Goal: Task Accomplishment & Management: Manage account settings

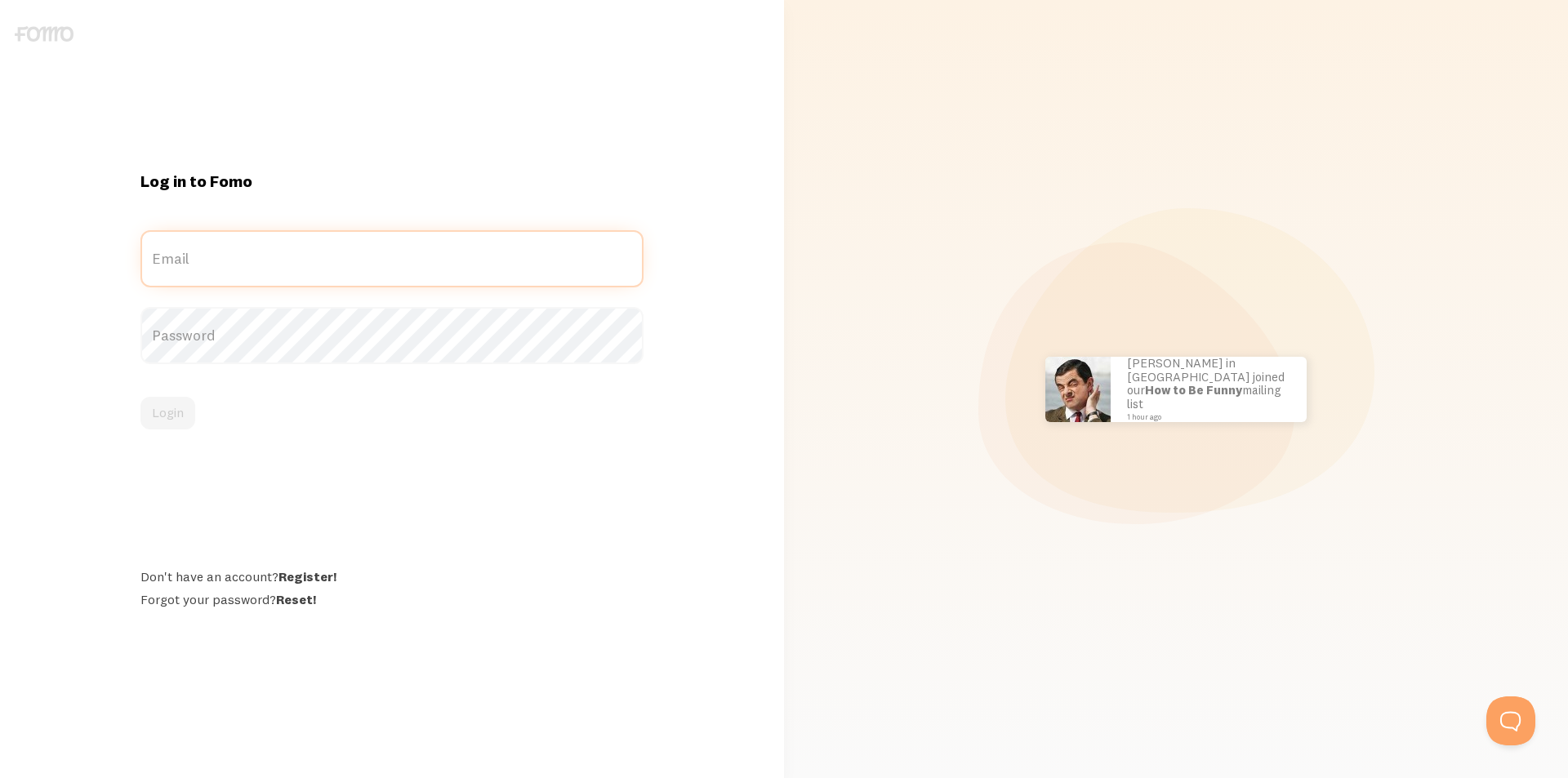
type input "[PERSON_NAME][EMAIL_ADDRESS][DOMAIN_NAME]"
click at [389, 258] on label "Email" at bounding box center [392, 244] width 503 height 28
click at [389, 258] on input "[PERSON_NAME][EMAIL_ADDRESS][DOMAIN_NAME]" at bounding box center [392, 258] width 503 height 57
click at [161, 424] on button "Login" at bounding box center [168, 413] width 55 height 32
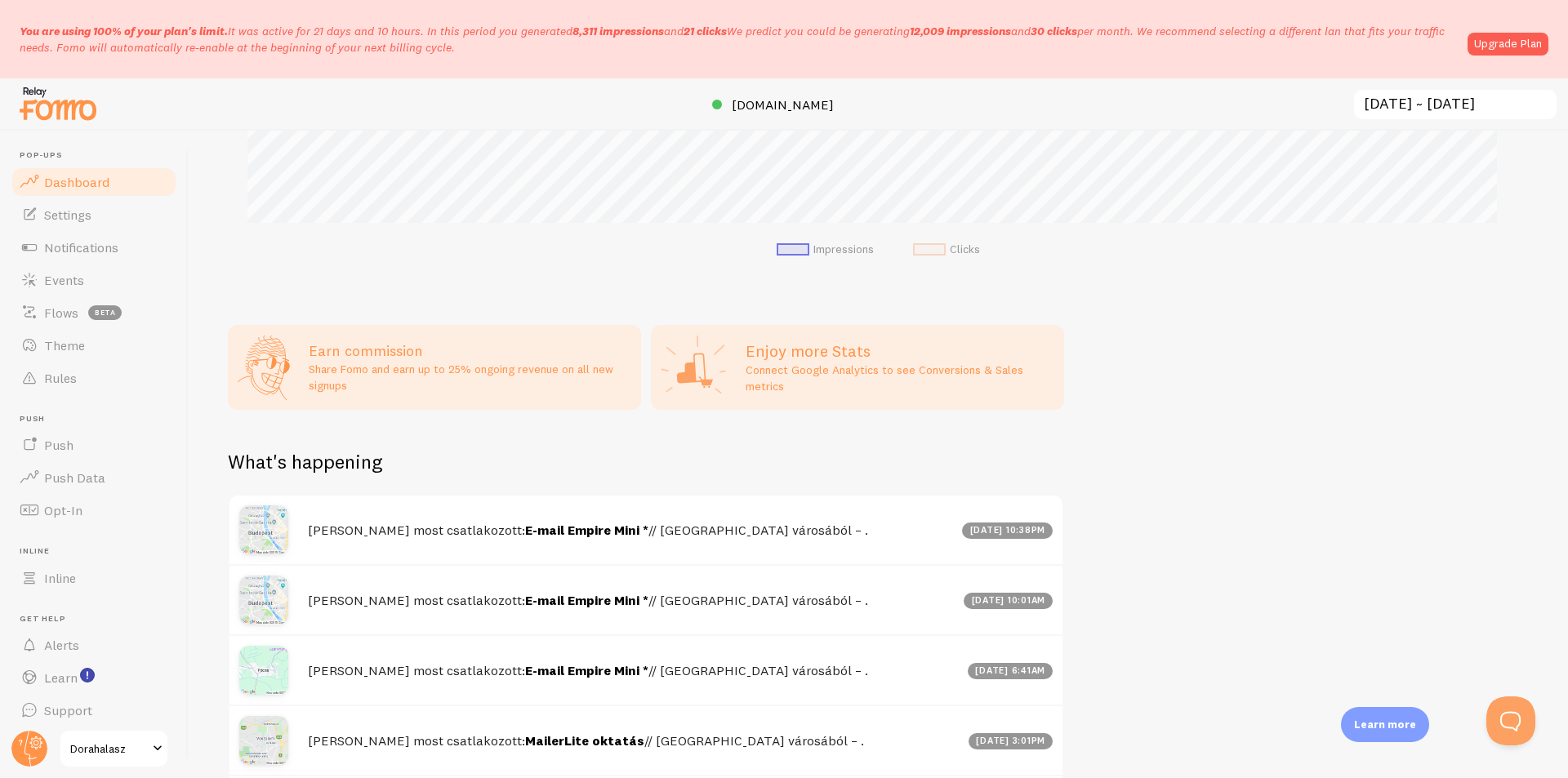
scroll to position [720, 0]
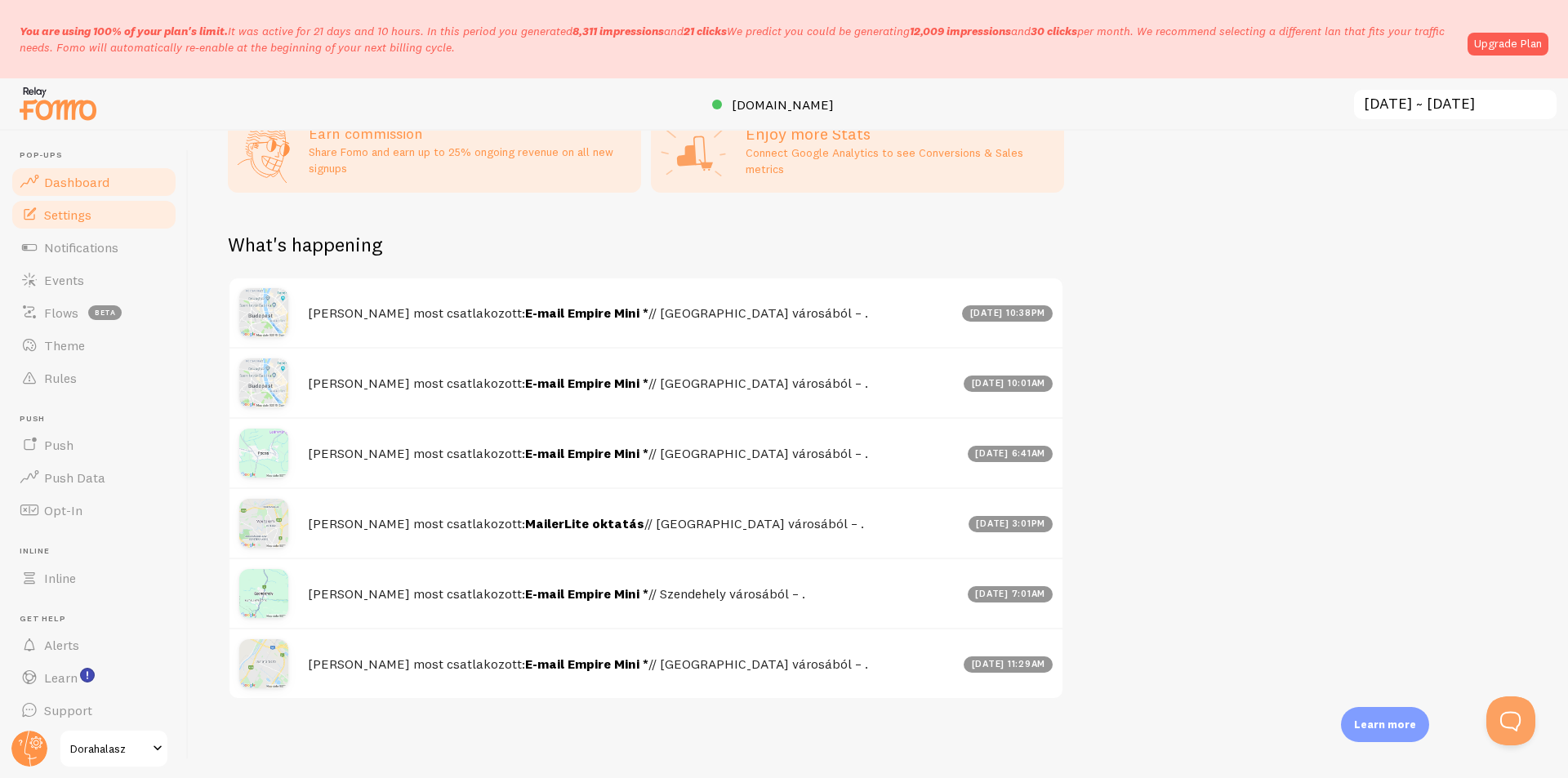
click at [92, 219] on link "Settings" at bounding box center [94, 215] width 168 height 32
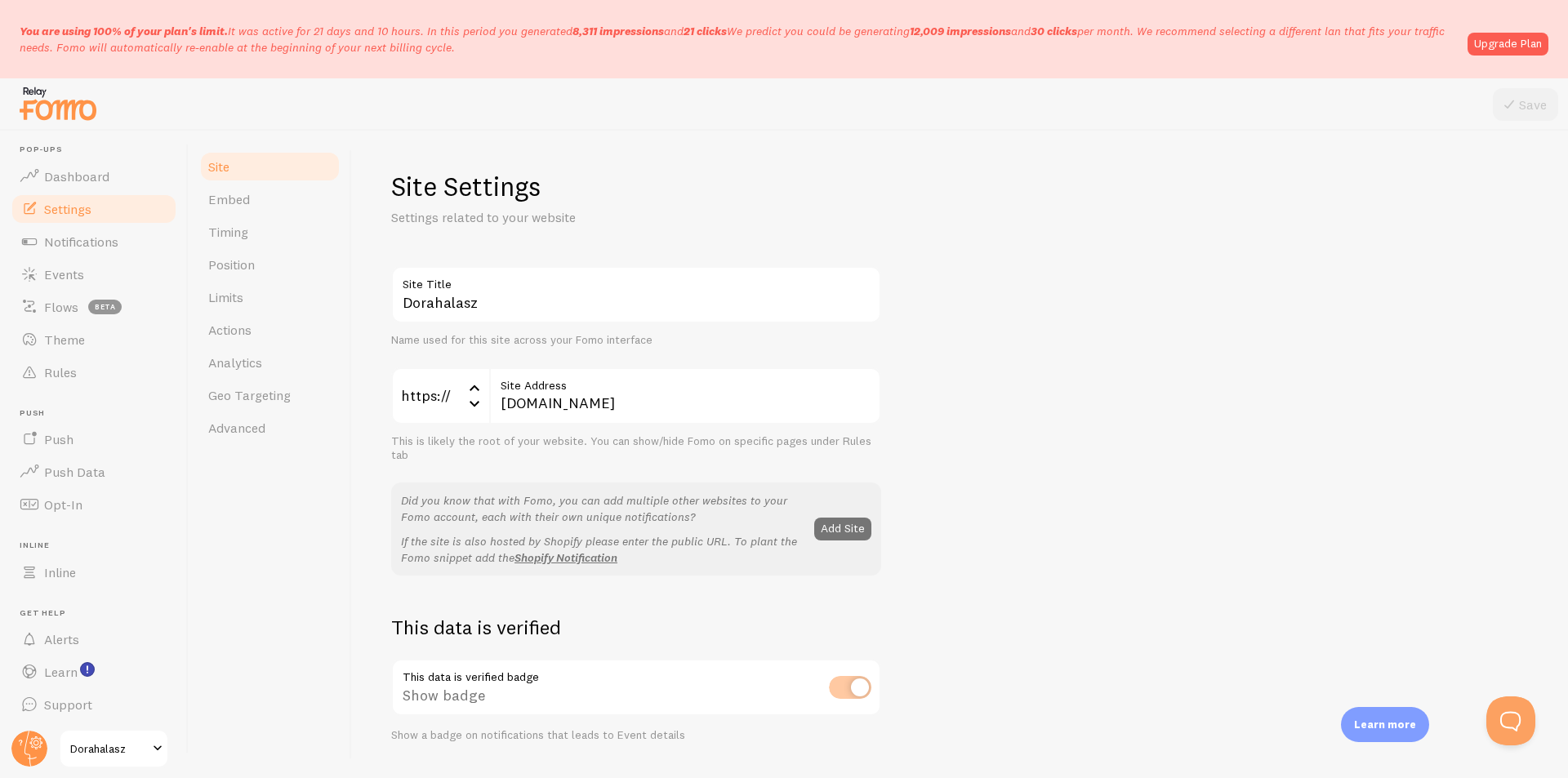
scroll to position [8, 0]
click at [32, 745] on icon at bounding box center [36, 742] width 9 height 9
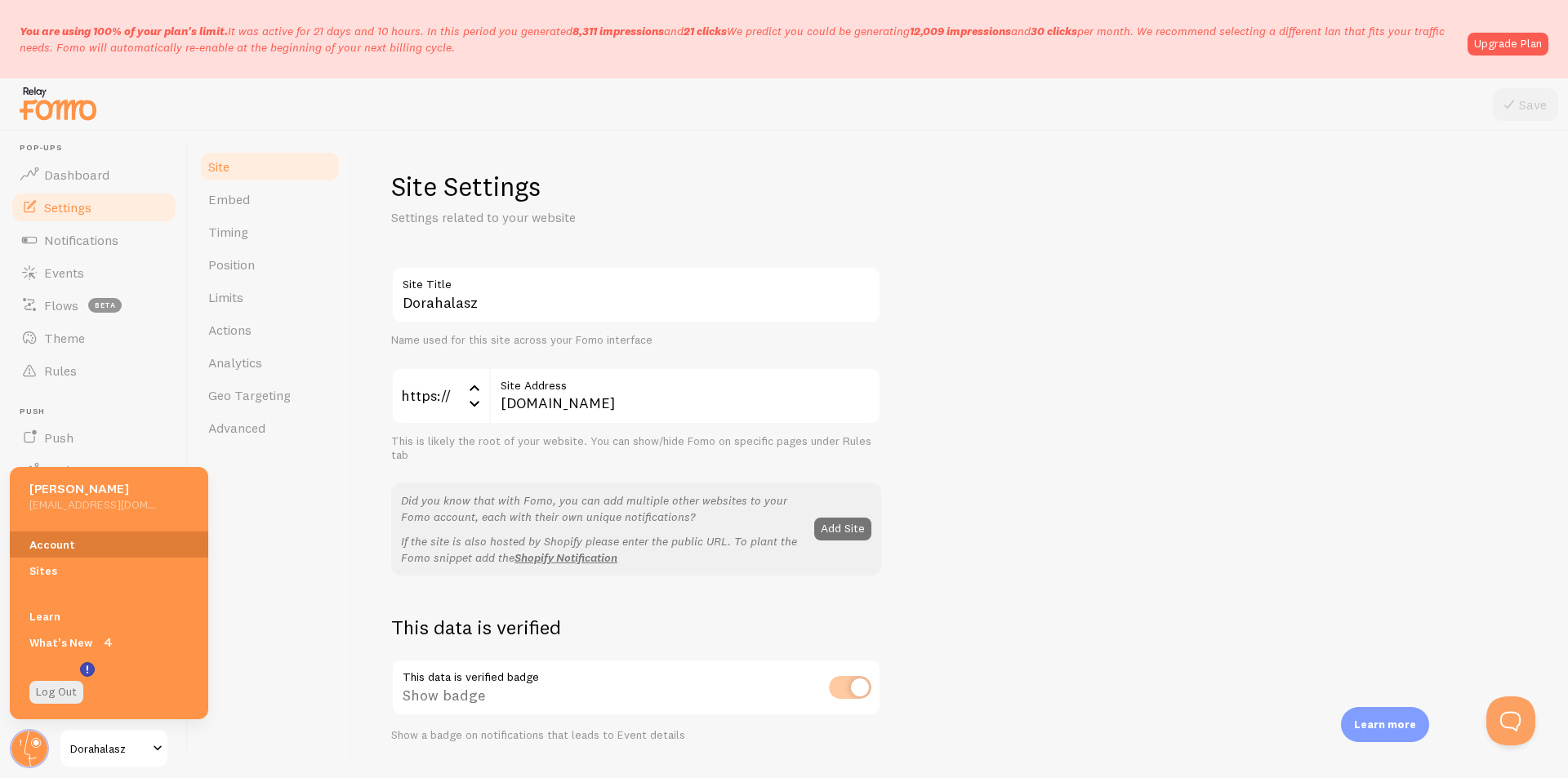
click at [35, 546] on link "Account" at bounding box center [109, 545] width 199 height 26
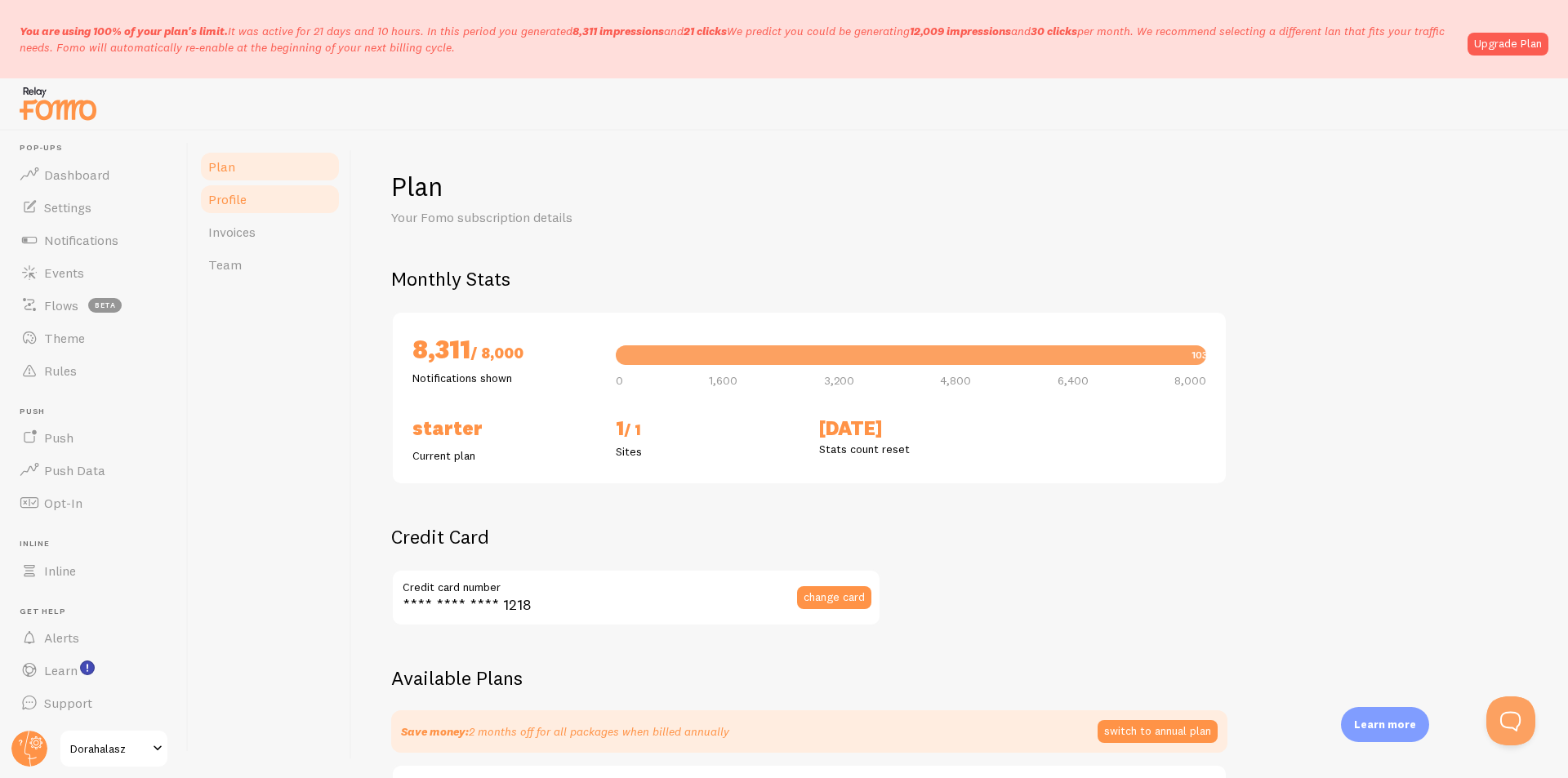
click at [233, 205] on span "Profile" at bounding box center [227, 199] width 38 height 16
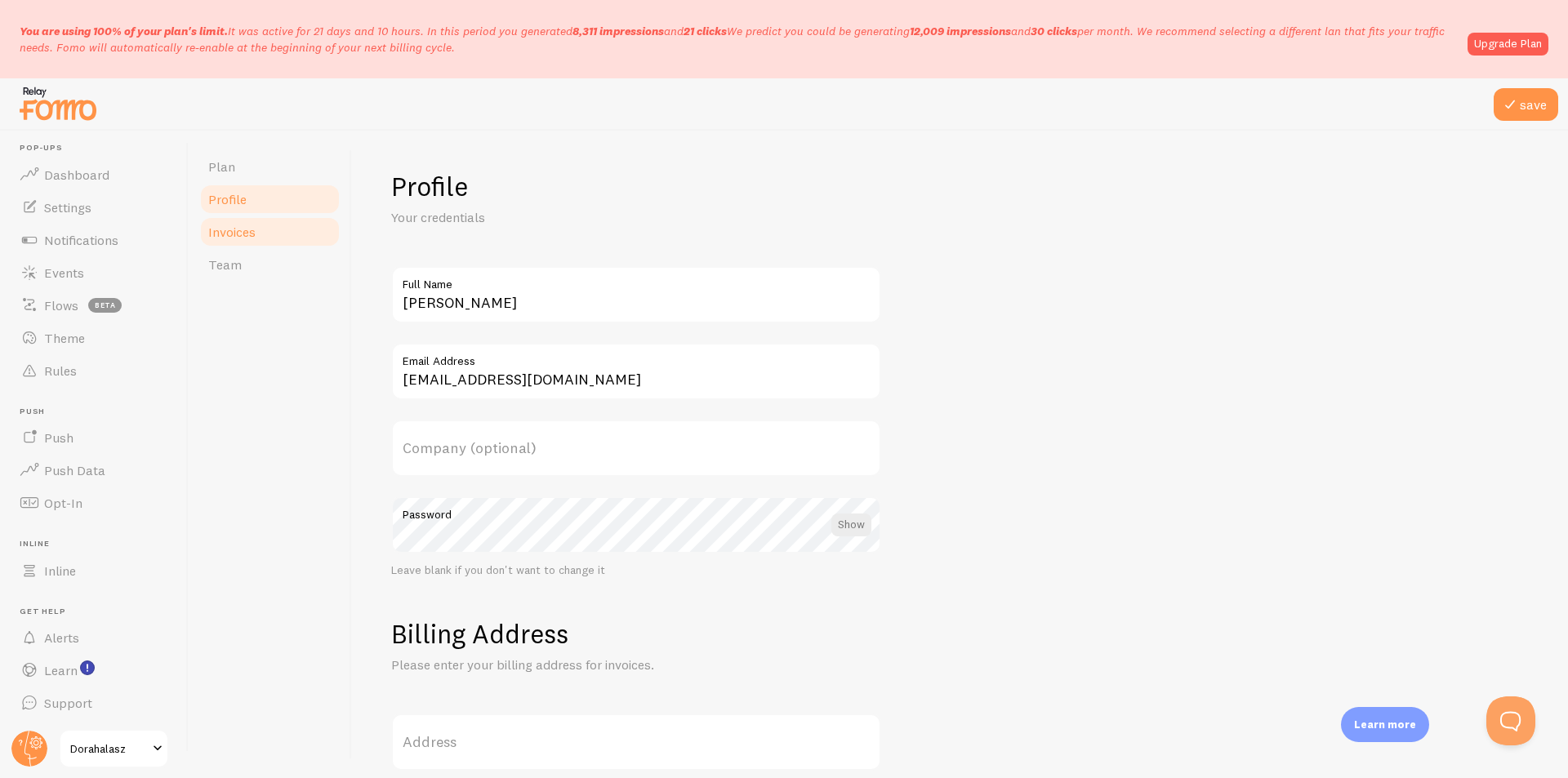
click at [237, 220] on link "Invoices" at bounding box center [270, 232] width 143 height 32
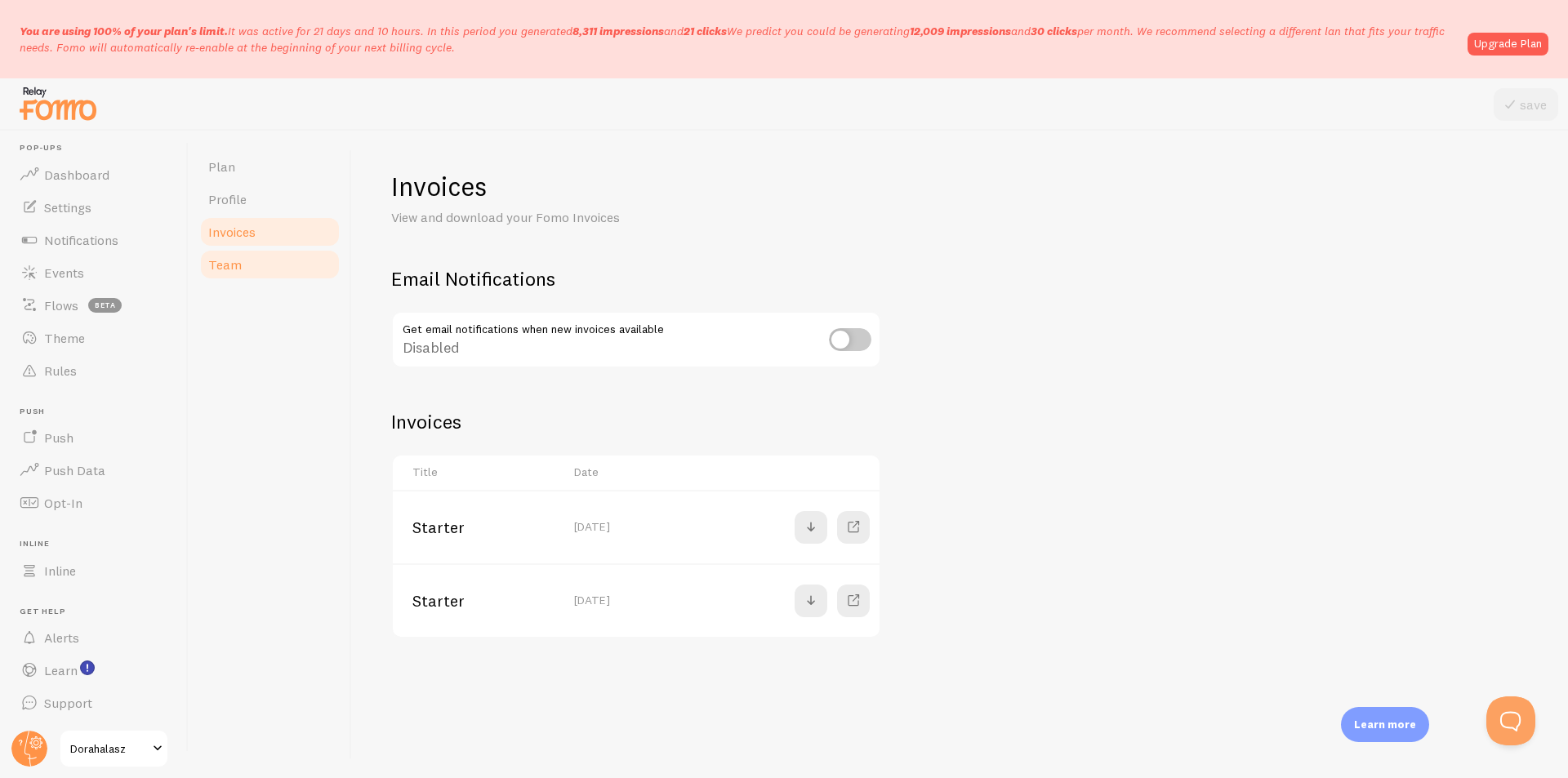
click at [239, 274] on link "Team" at bounding box center [270, 264] width 143 height 32
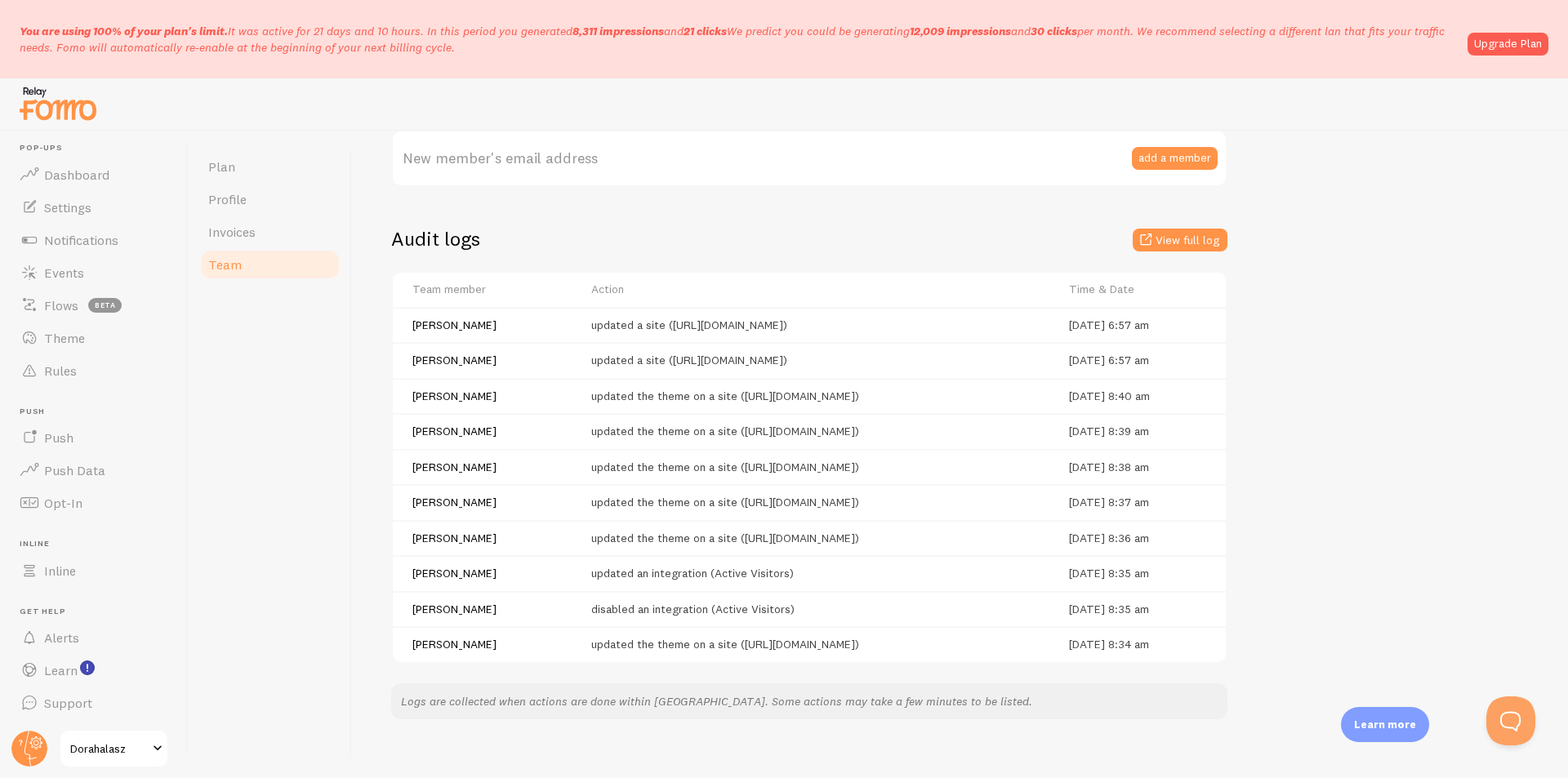
scroll to position [354, 0]
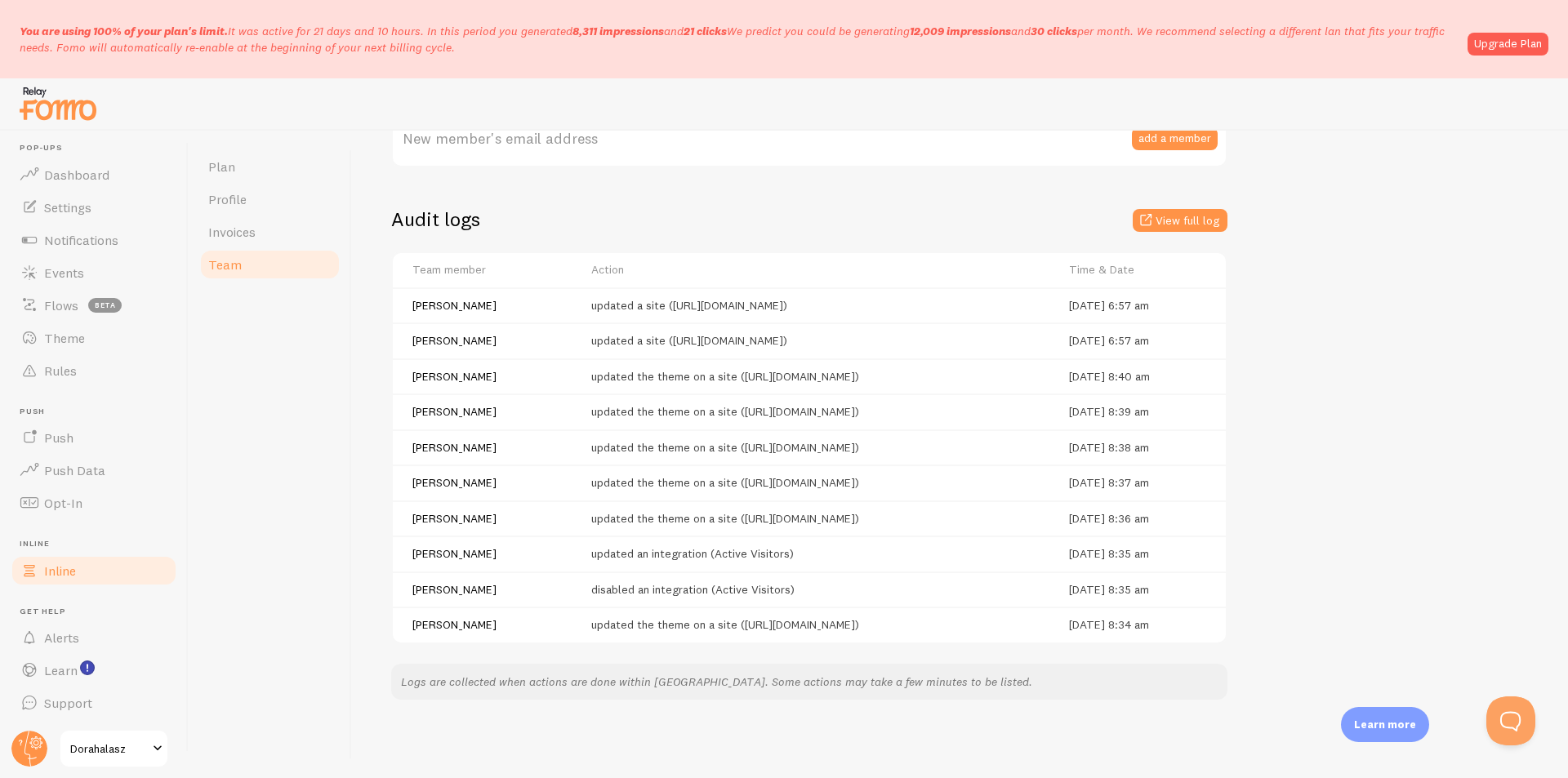
click at [66, 566] on span "Inline" at bounding box center [60, 570] width 32 height 16
click at [72, 493] on link "Opt-In" at bounding box center [94, 503] width 168 height 32
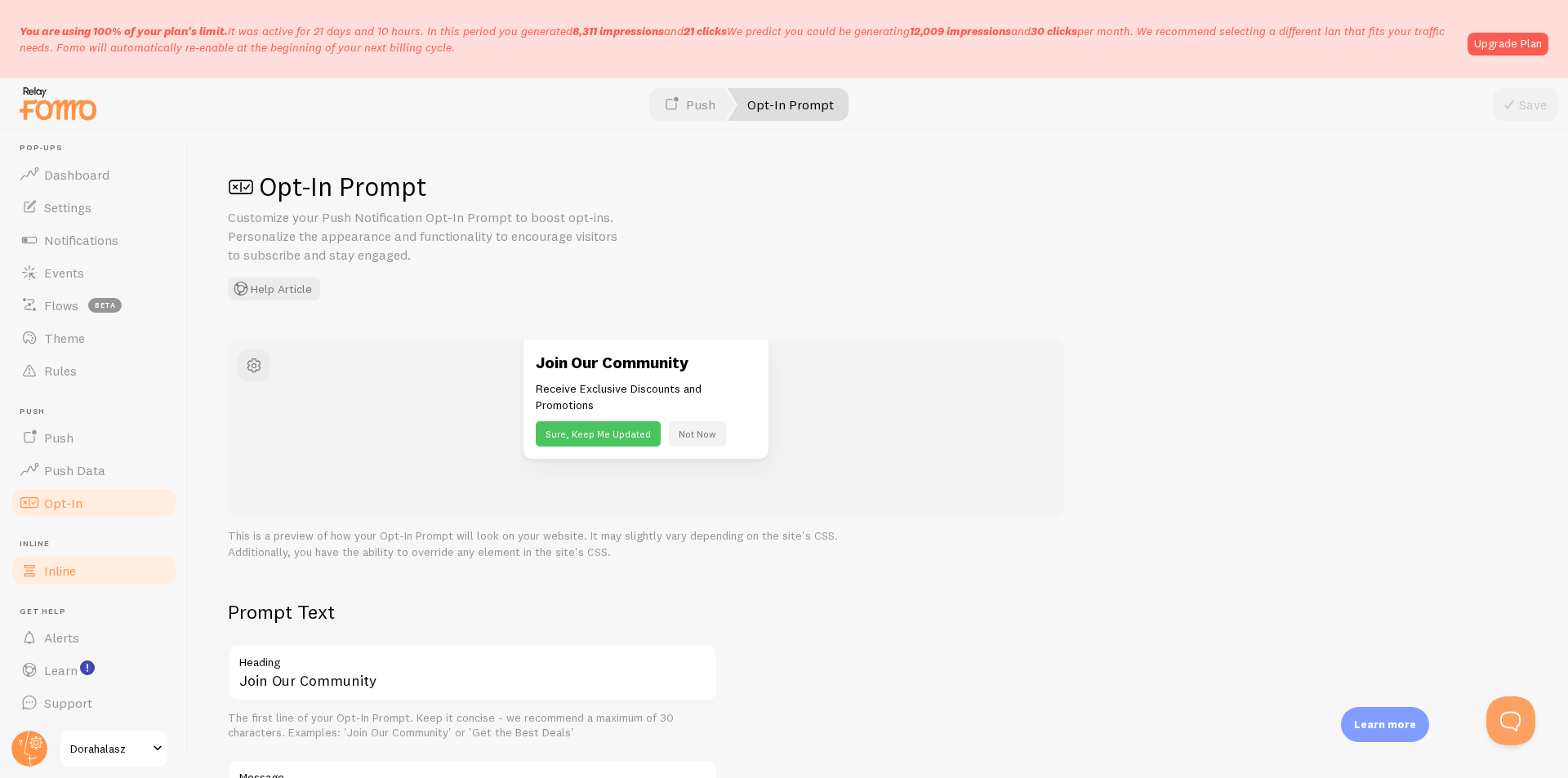
click at [56, 585] on link "Inline" at bounding box center [94, 571] width 168 height 32
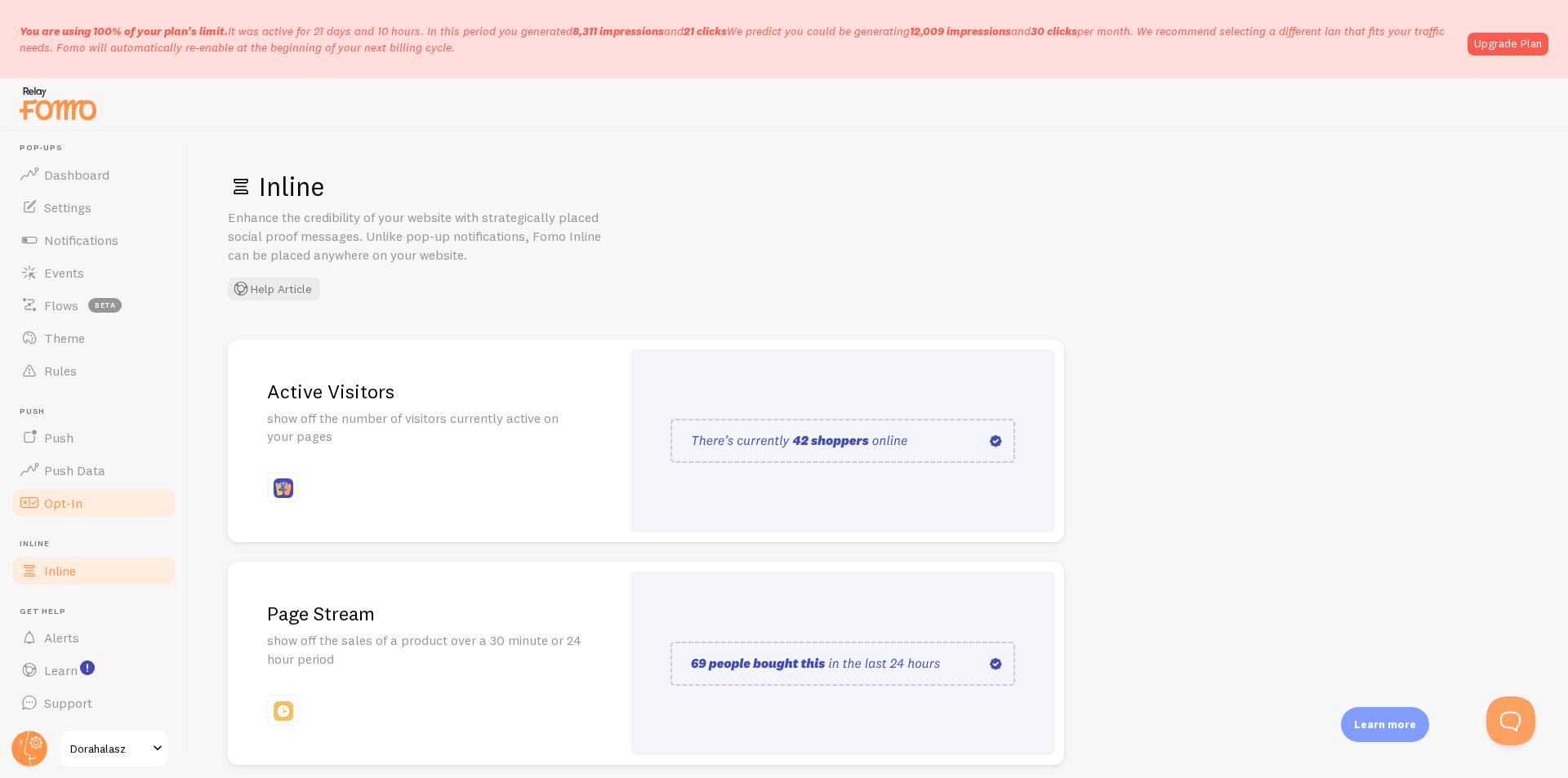
click at [84, 495] on link "Opt-In" at bounding box center [94, 503] width 168 height 32
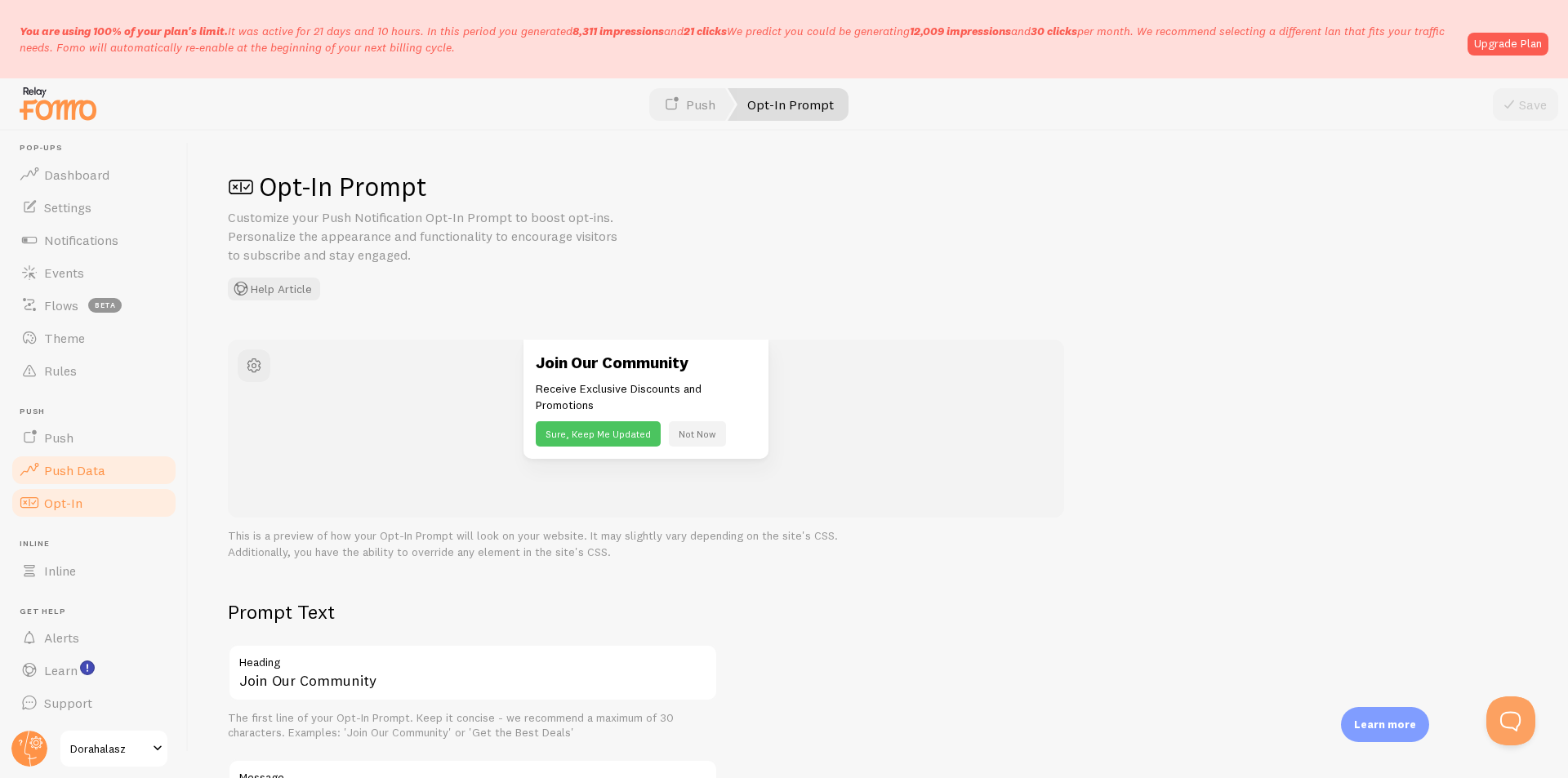
click at [85, 485] on link "Push Data" at bounding box center [94, 470] width 168 height 32
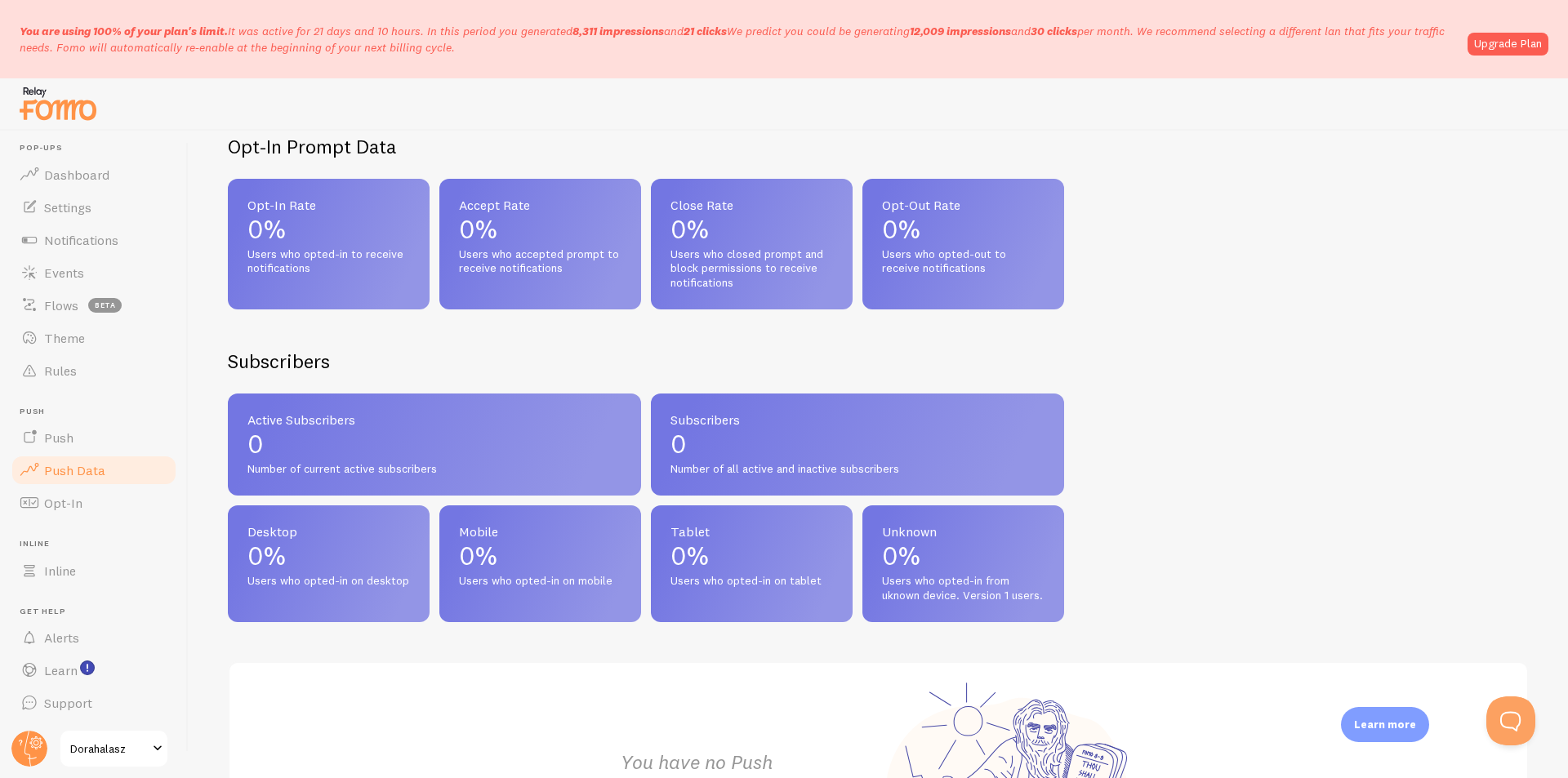
scroll to position [368, 0]
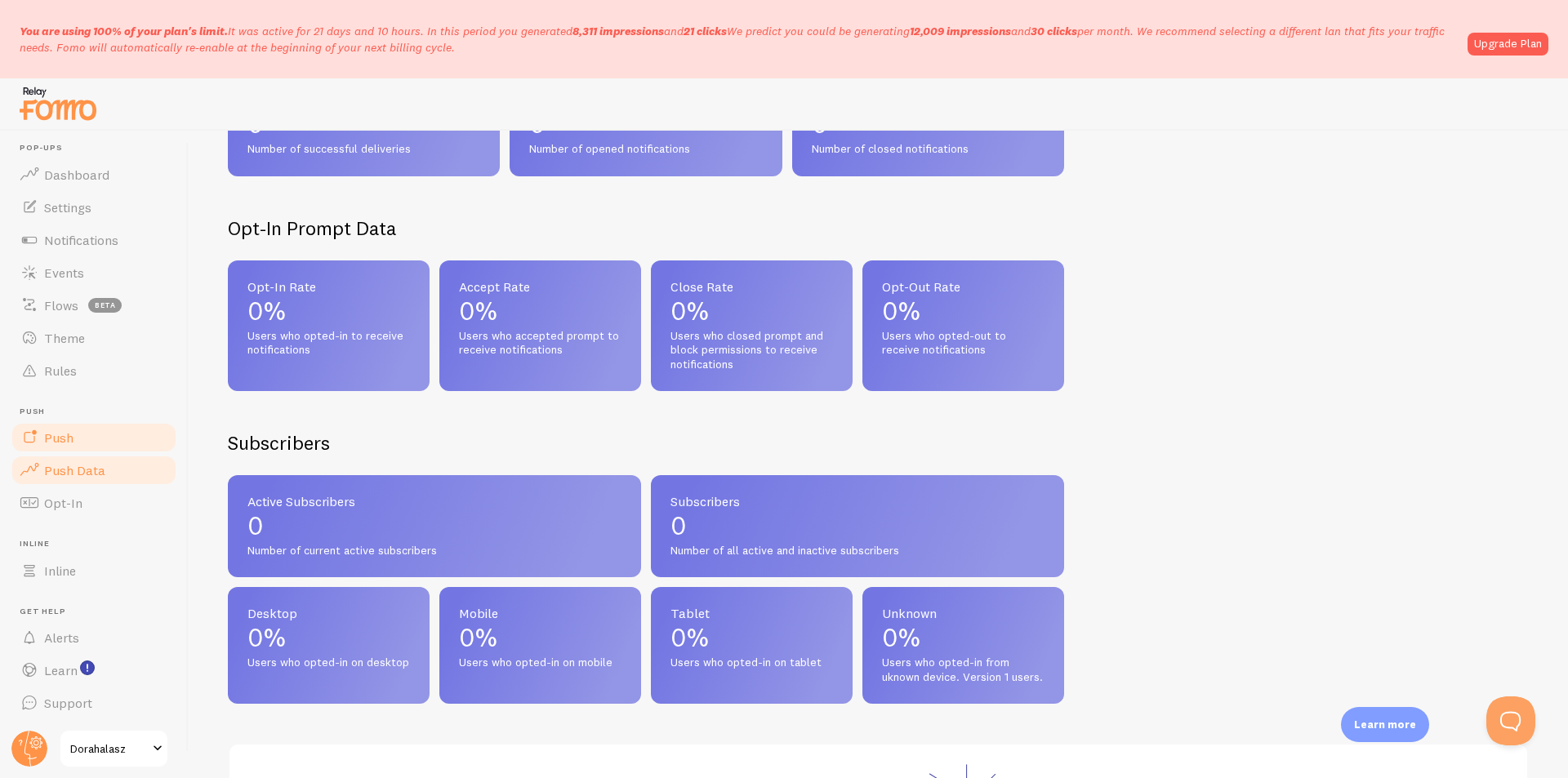
click at [80, 452] on link "Push" at bounding box center [94, 438] width 168 height 32
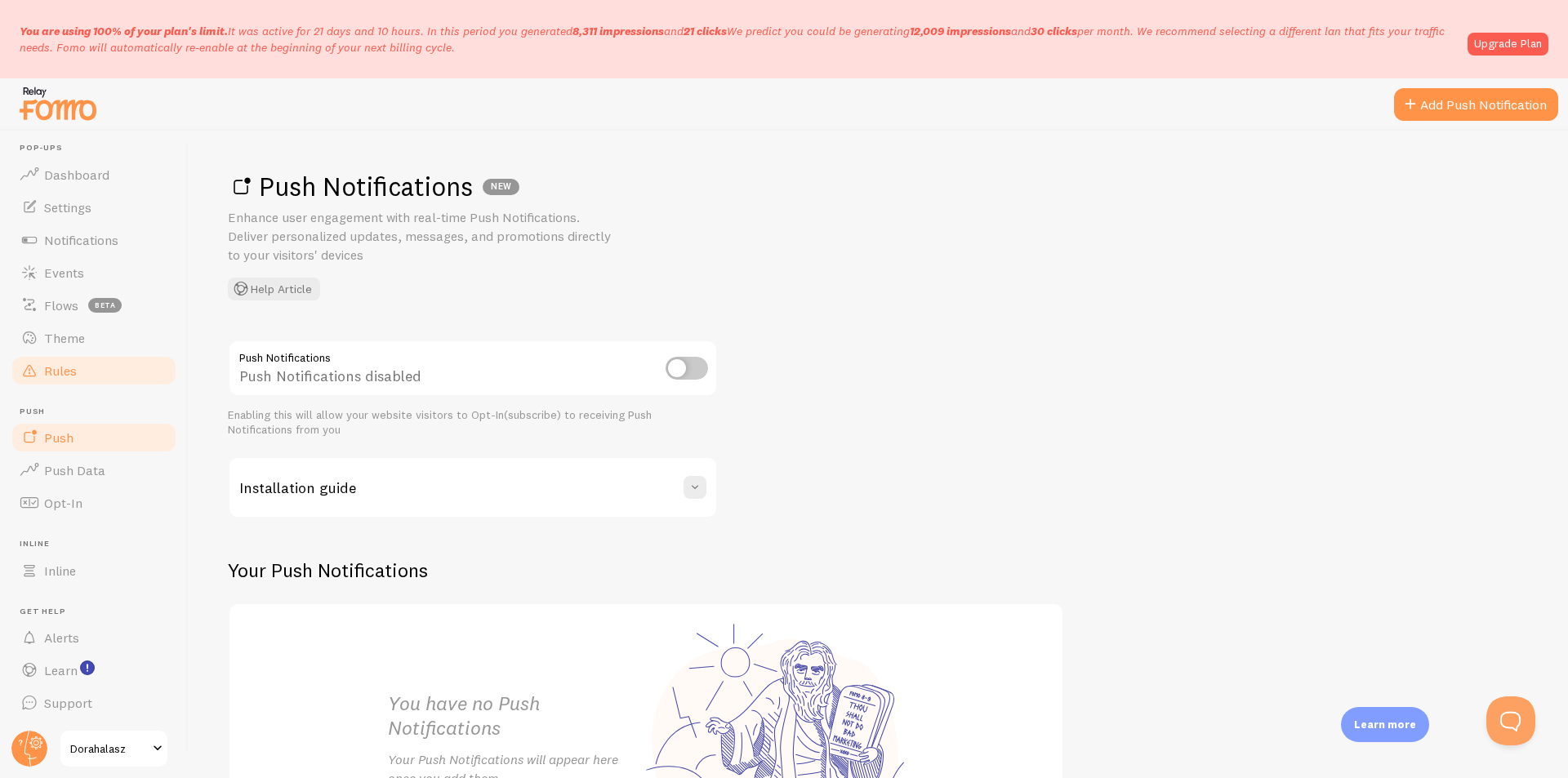
click at [139, 372] on link "Rules" at bounding box center [94, 371] width 168 height 32
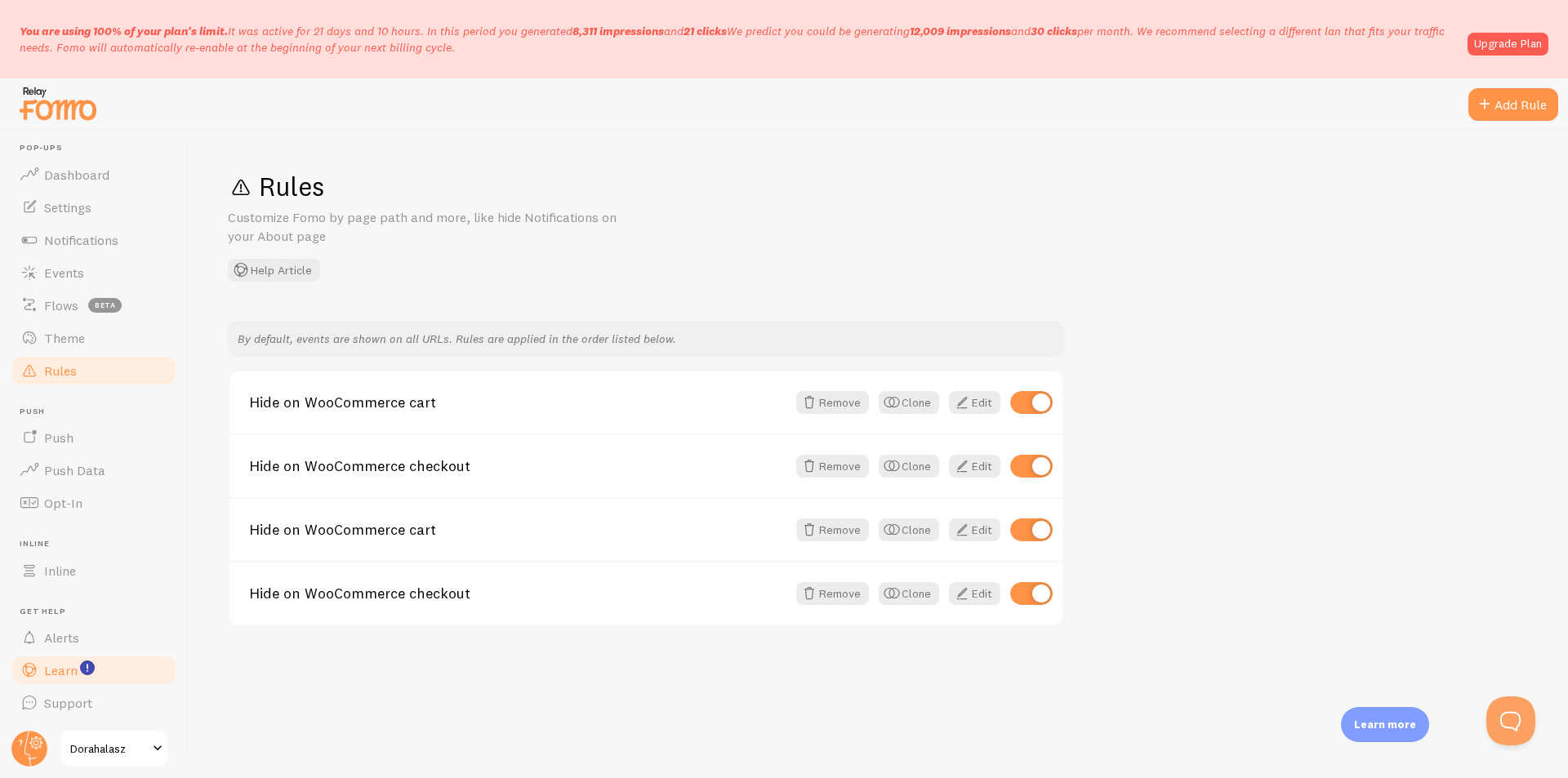
click at [66, 675] on span "Learn" at bounding box center [61, 670] width 33 height 16
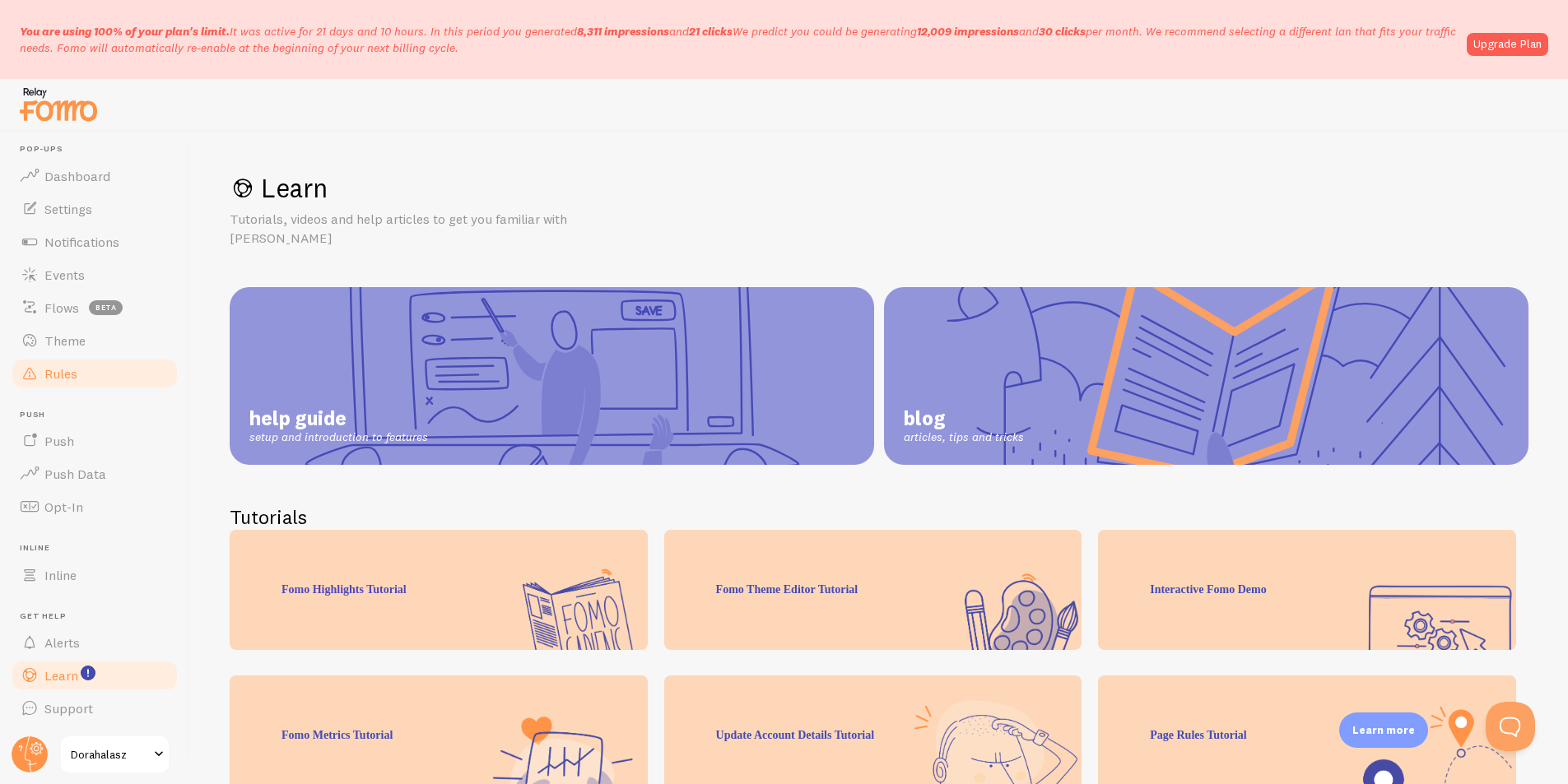
click at [49, 371] on span "Rules" at bounding box center [61, 374] width 33 height 16
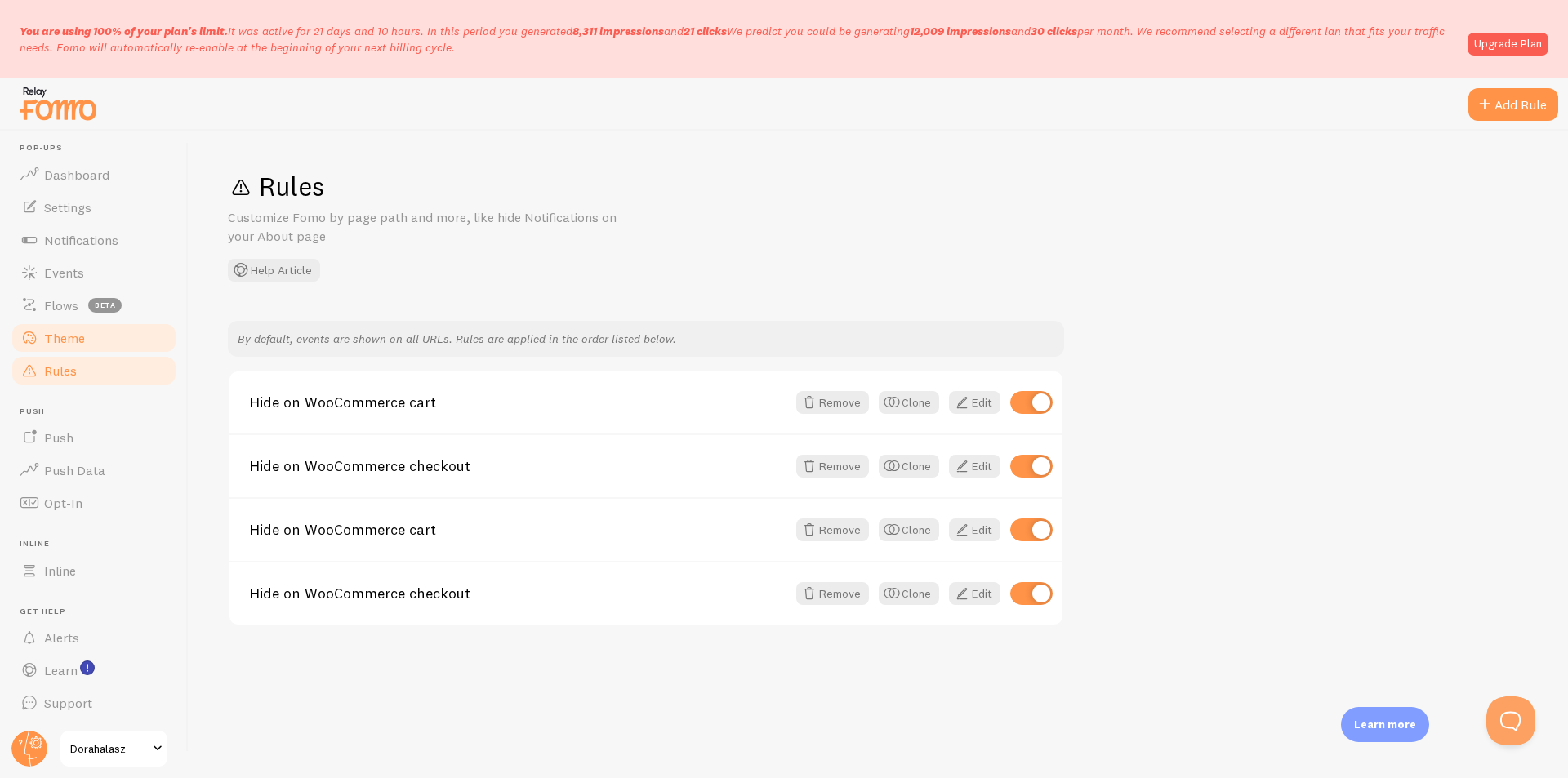
click at [53, 342] on span "Theme" at bounding box center [65, 337] width 41 height 16
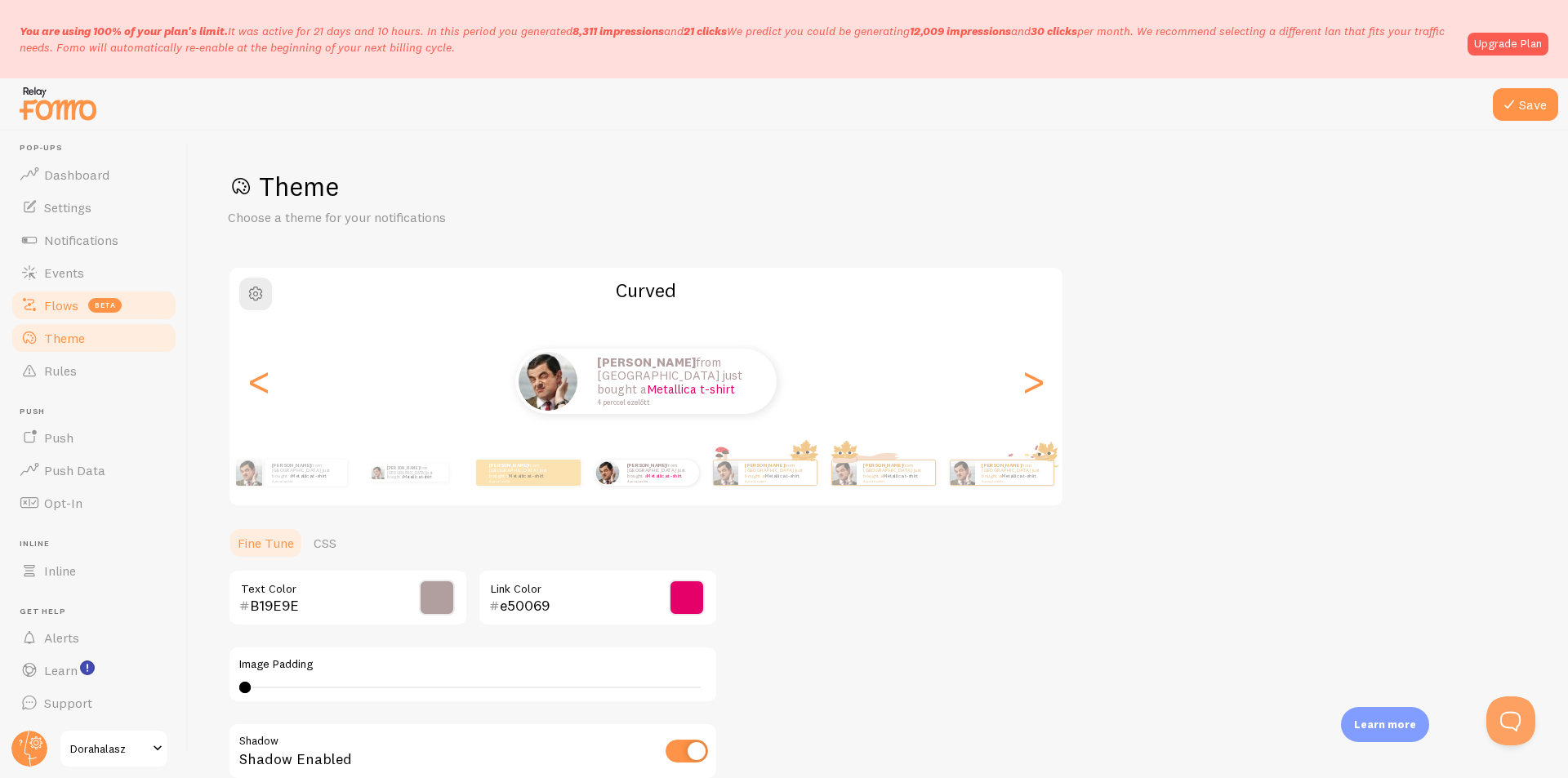
click at [67, 304] on span "Flows" at bounding box center [61, 305] width 34 height 16
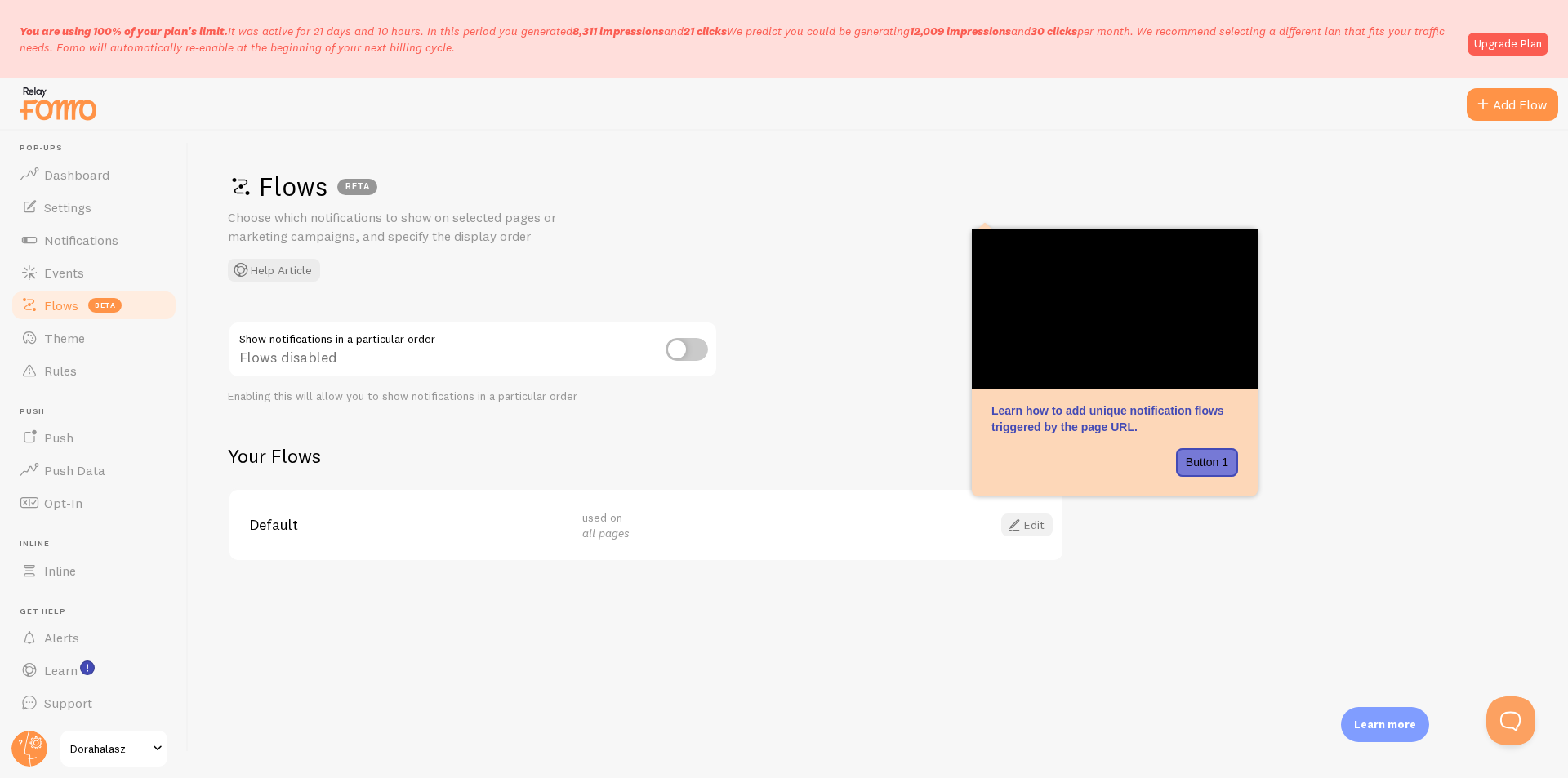
click at [1021, 527] on span at bounding box center [1014, 525] width 20 height 20
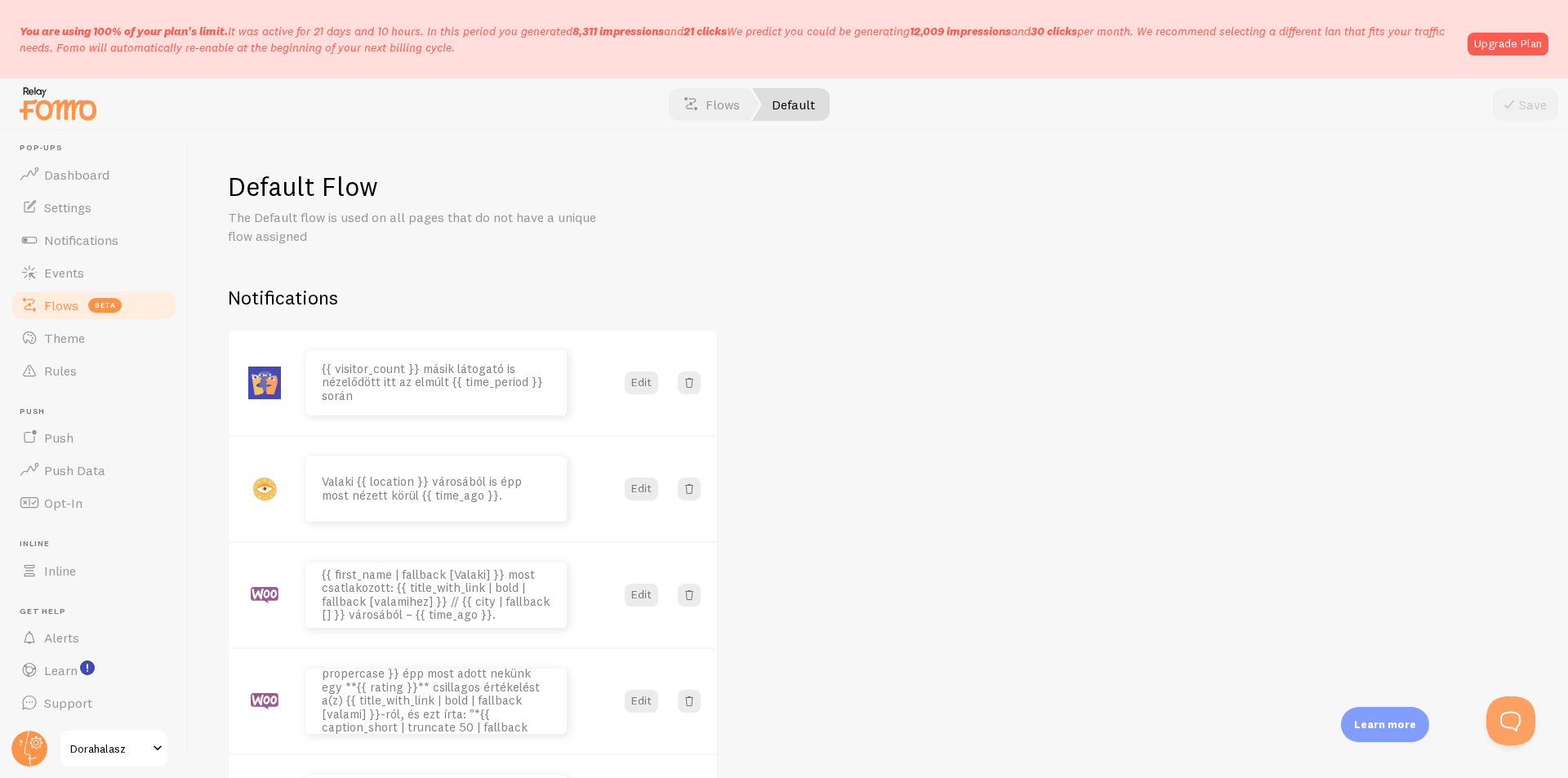
scroll to position [164, 0]
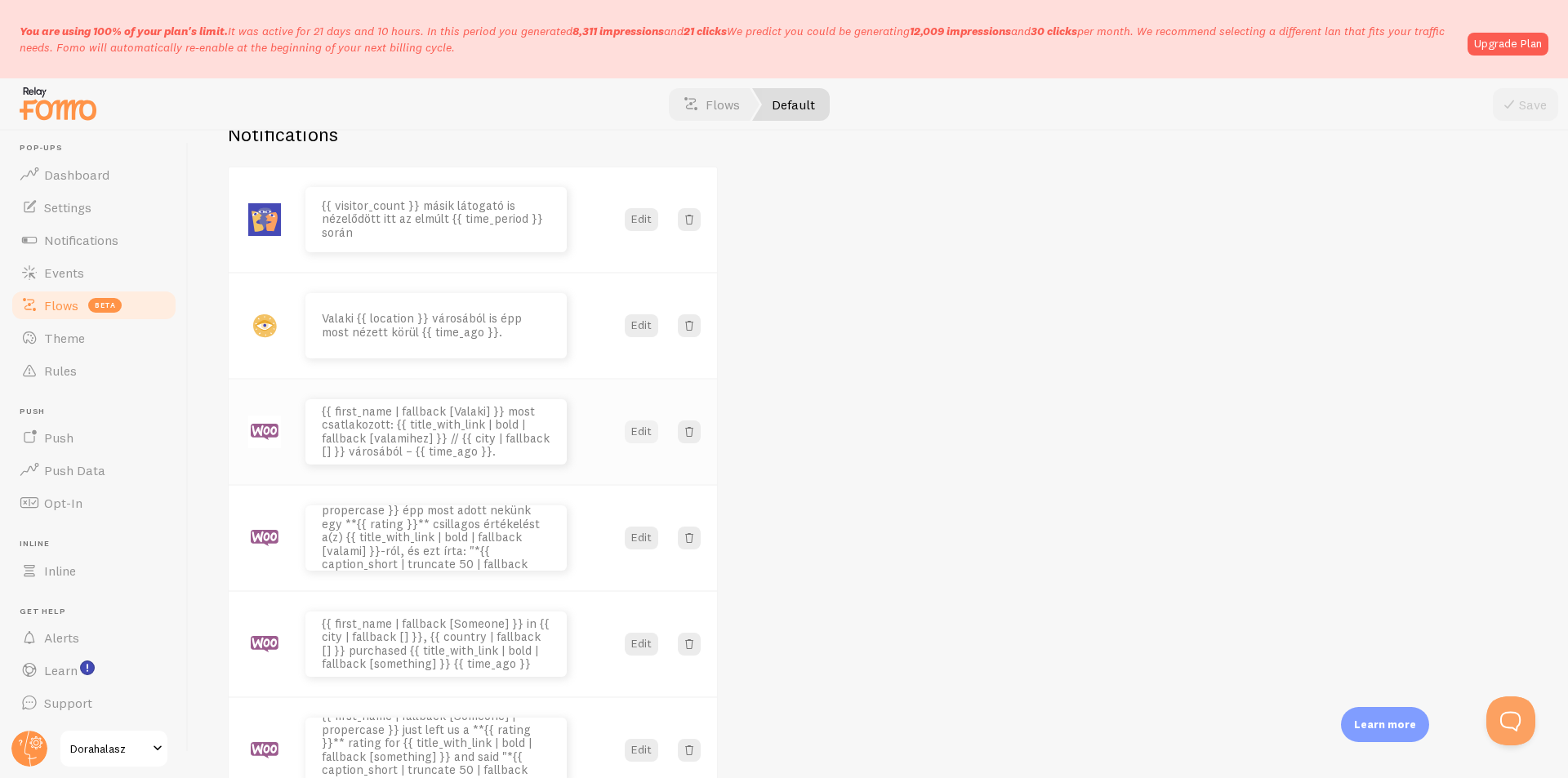
click at [646, 433] on button "Edit" at bounding box center [641, 432] width 33 height 23
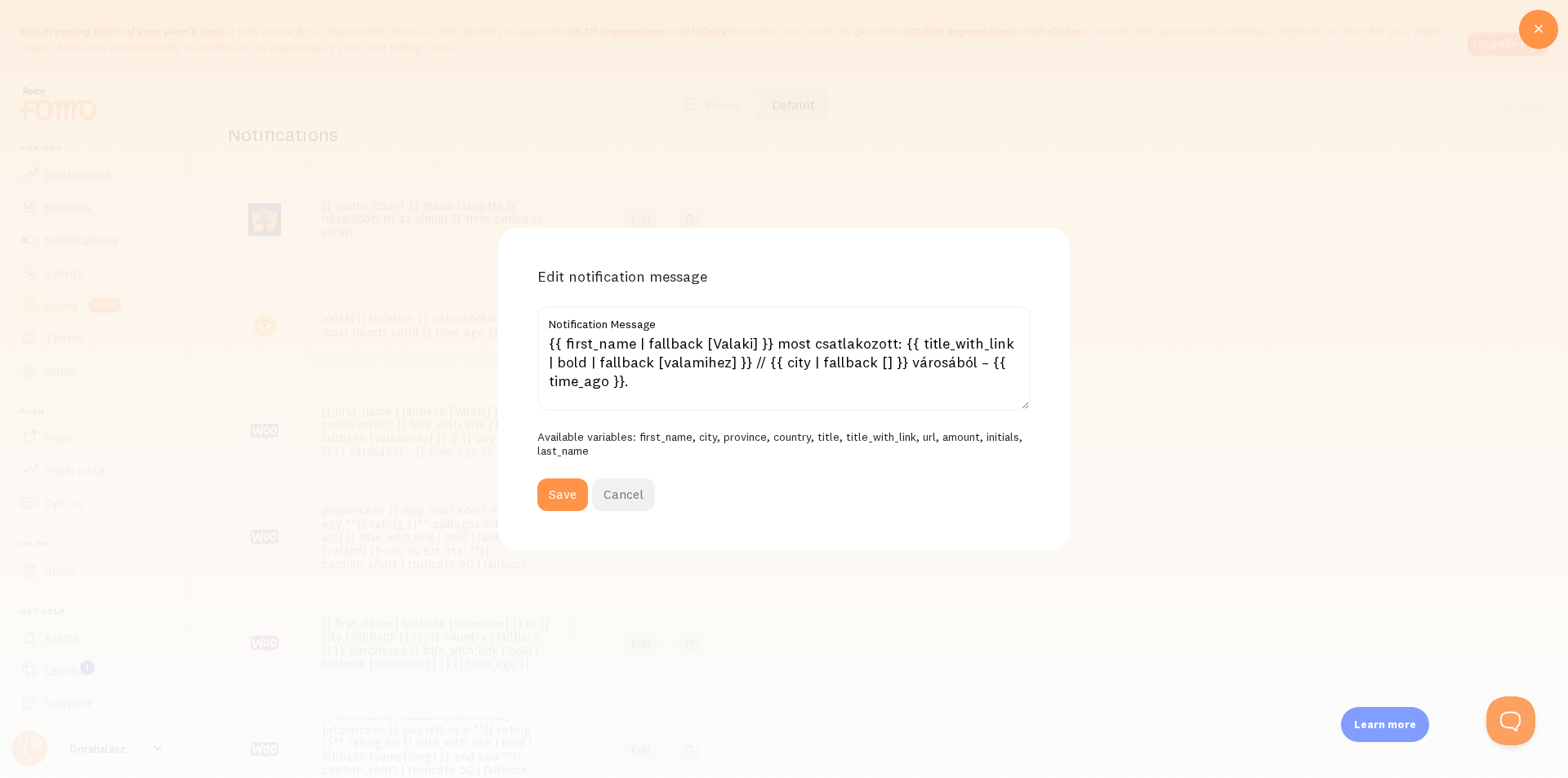
click at [643, 494] on button "Cancel" at bounding box center [624, 495] width 63 height 32
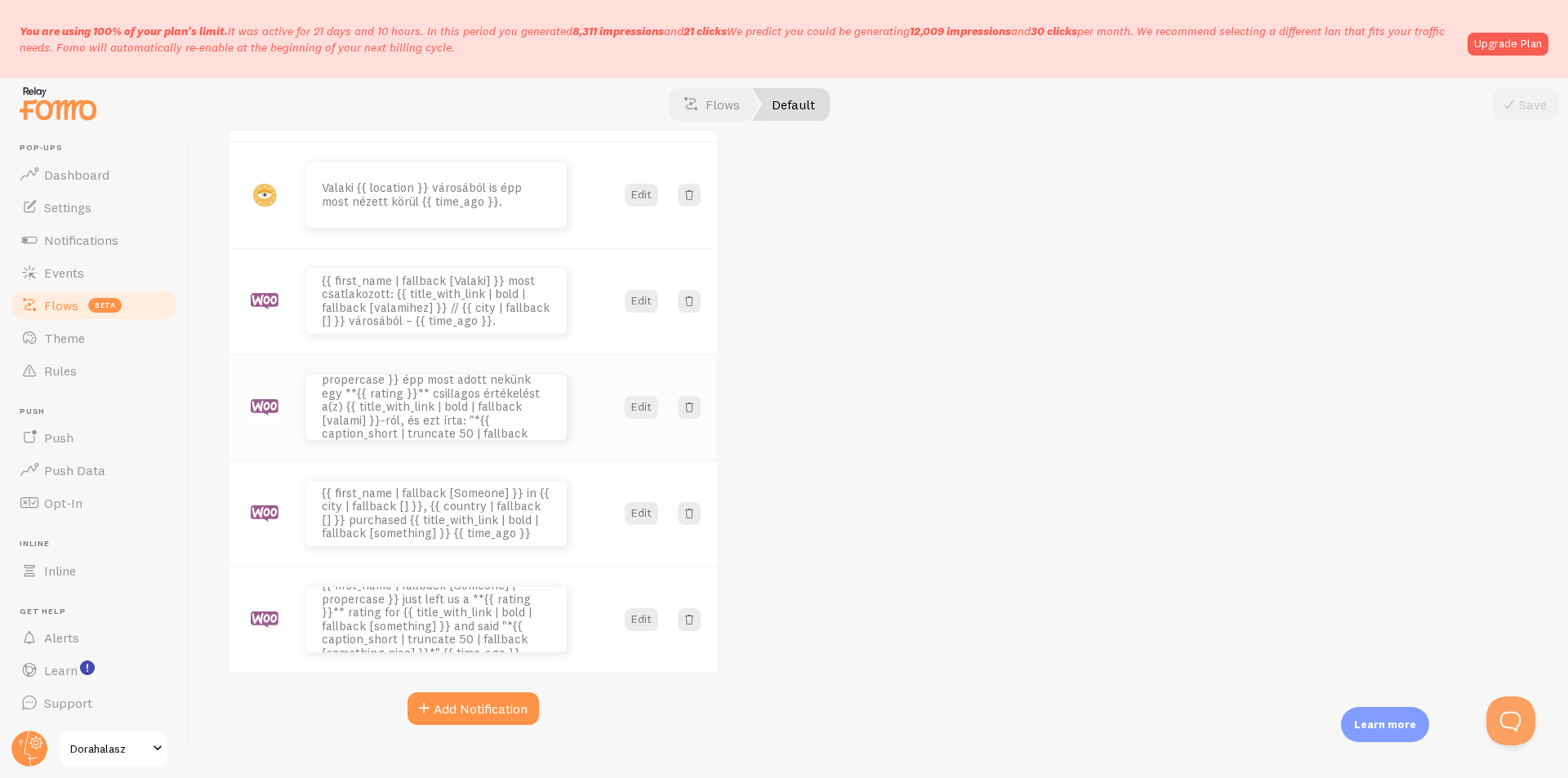
scroll to position [320, 0]
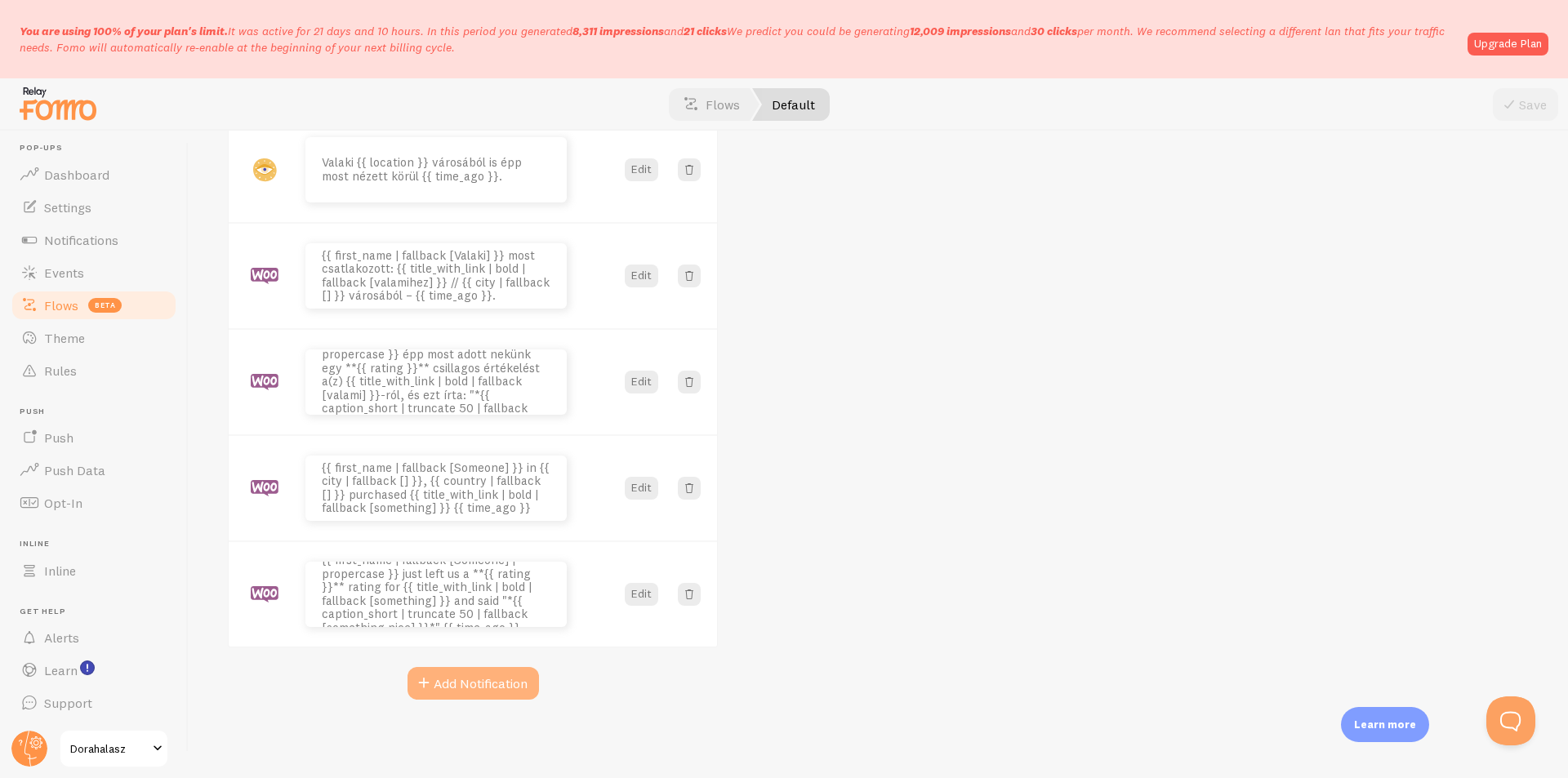
click at [468, 683] on button "Add Notification" at bounding box center [473, 683] width 131 height 32
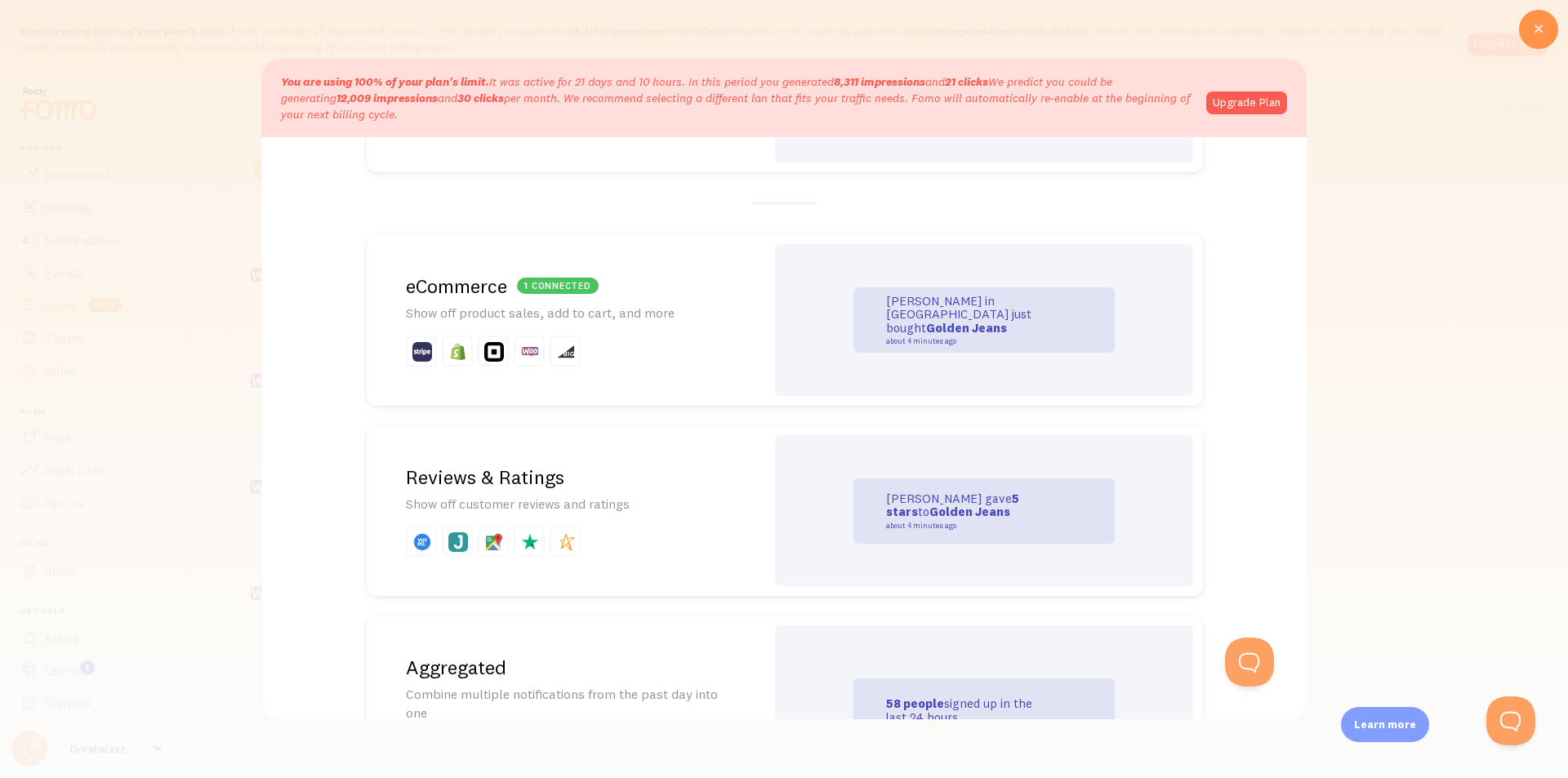
scroll to position [245, 0]
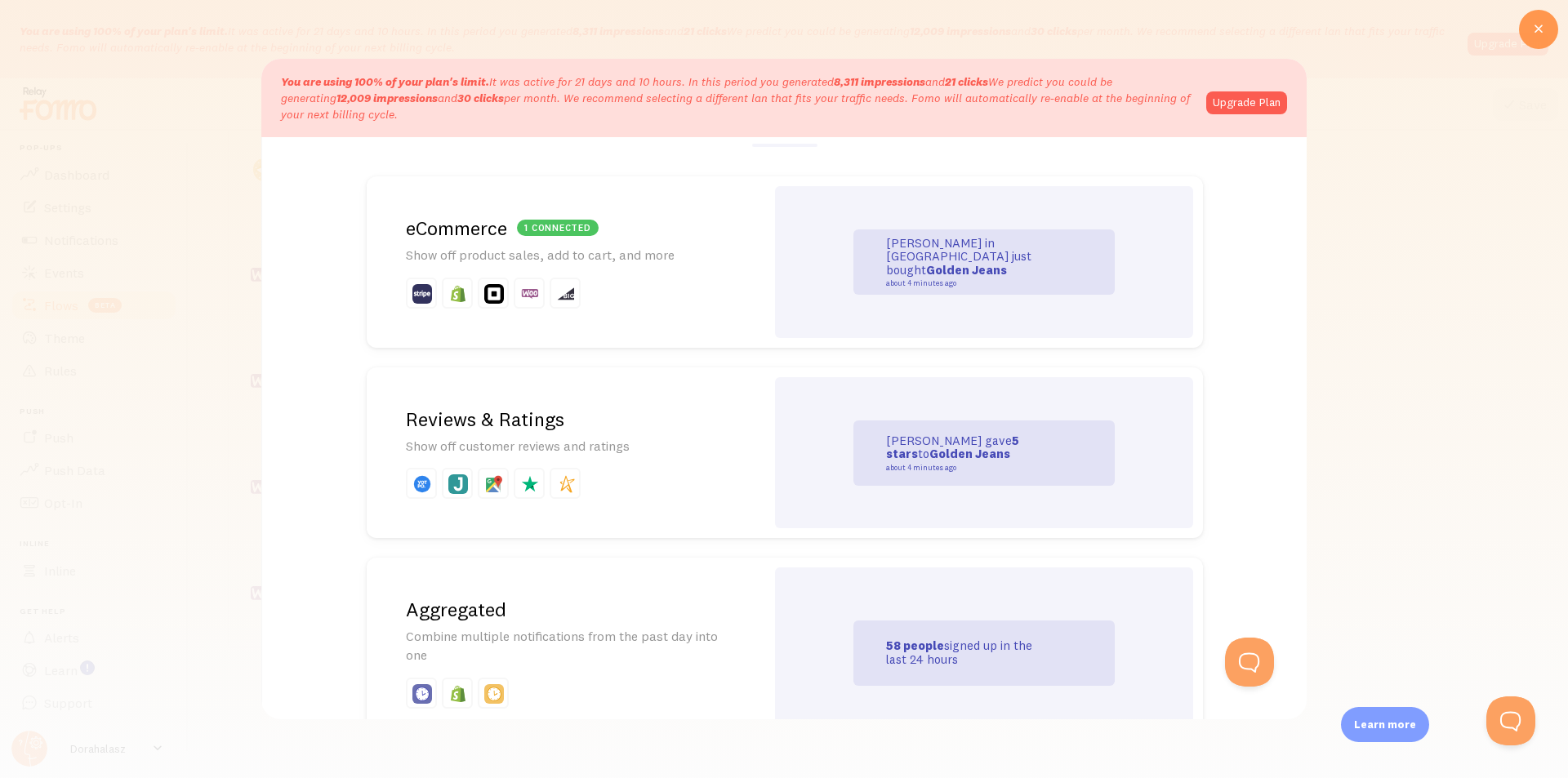
drag, startPoint x: 1531, startPoint y: 30, endPoint x: 869, endPoint y: 29, distance: 662.0
click at [1531, 30] on icon at bounding box center [1538, 29] width 20 height 20
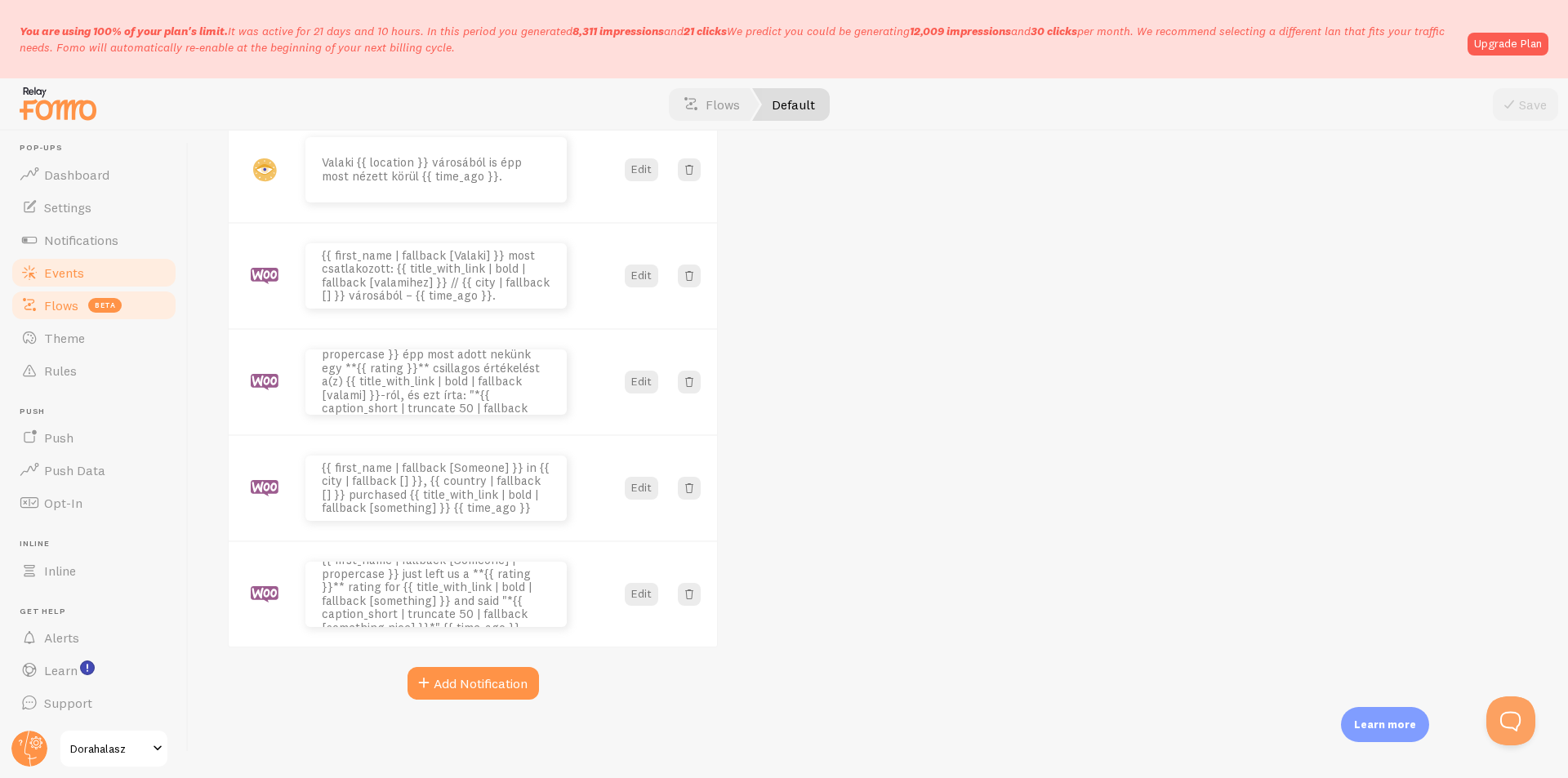
click at [133, 279] on link "Events" at bounding box center [94, 273] width 168 height 32
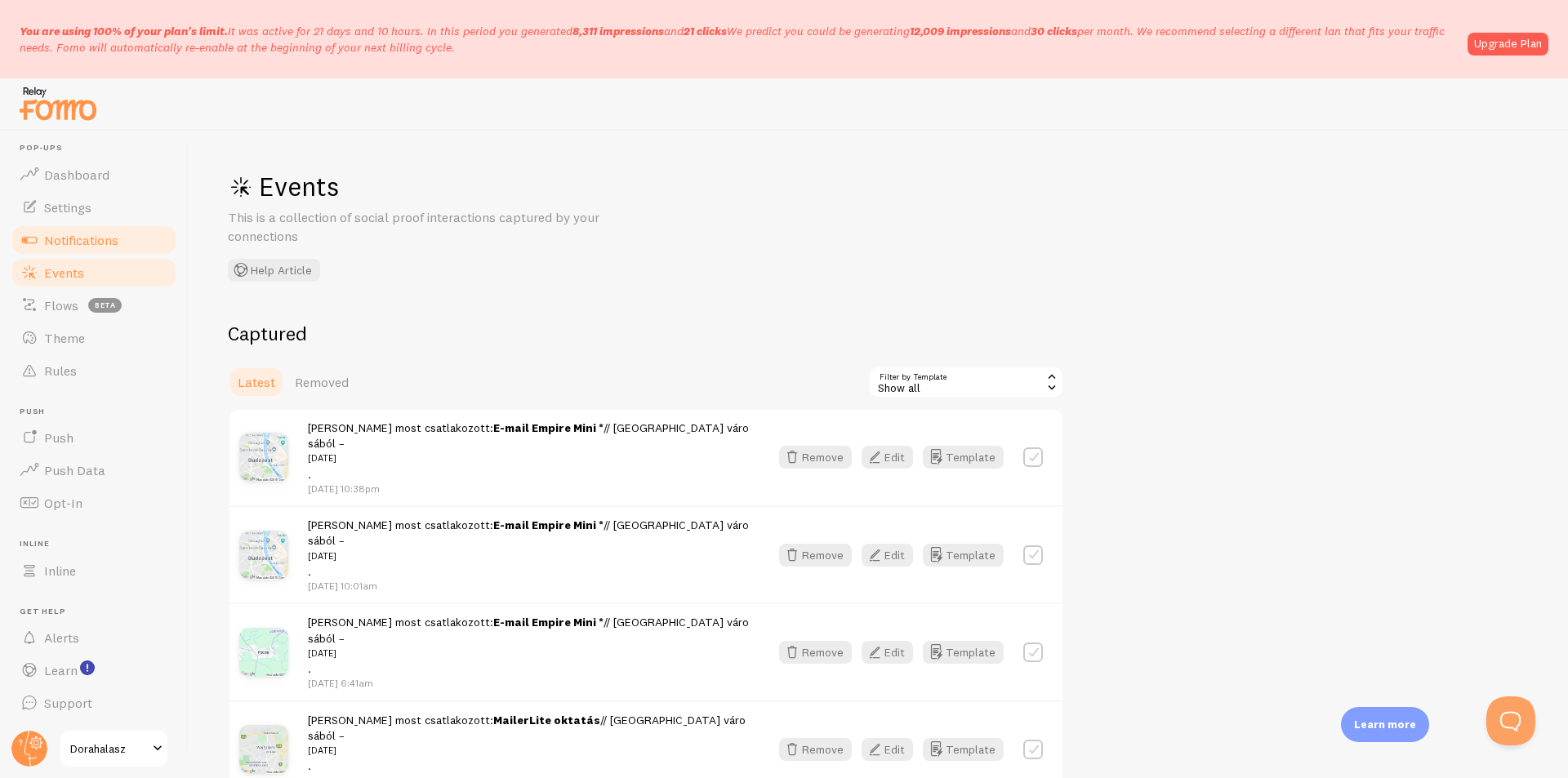
click at [69, 238] on span "Notifications" at bounding box center [81, 239] width 74 height 16
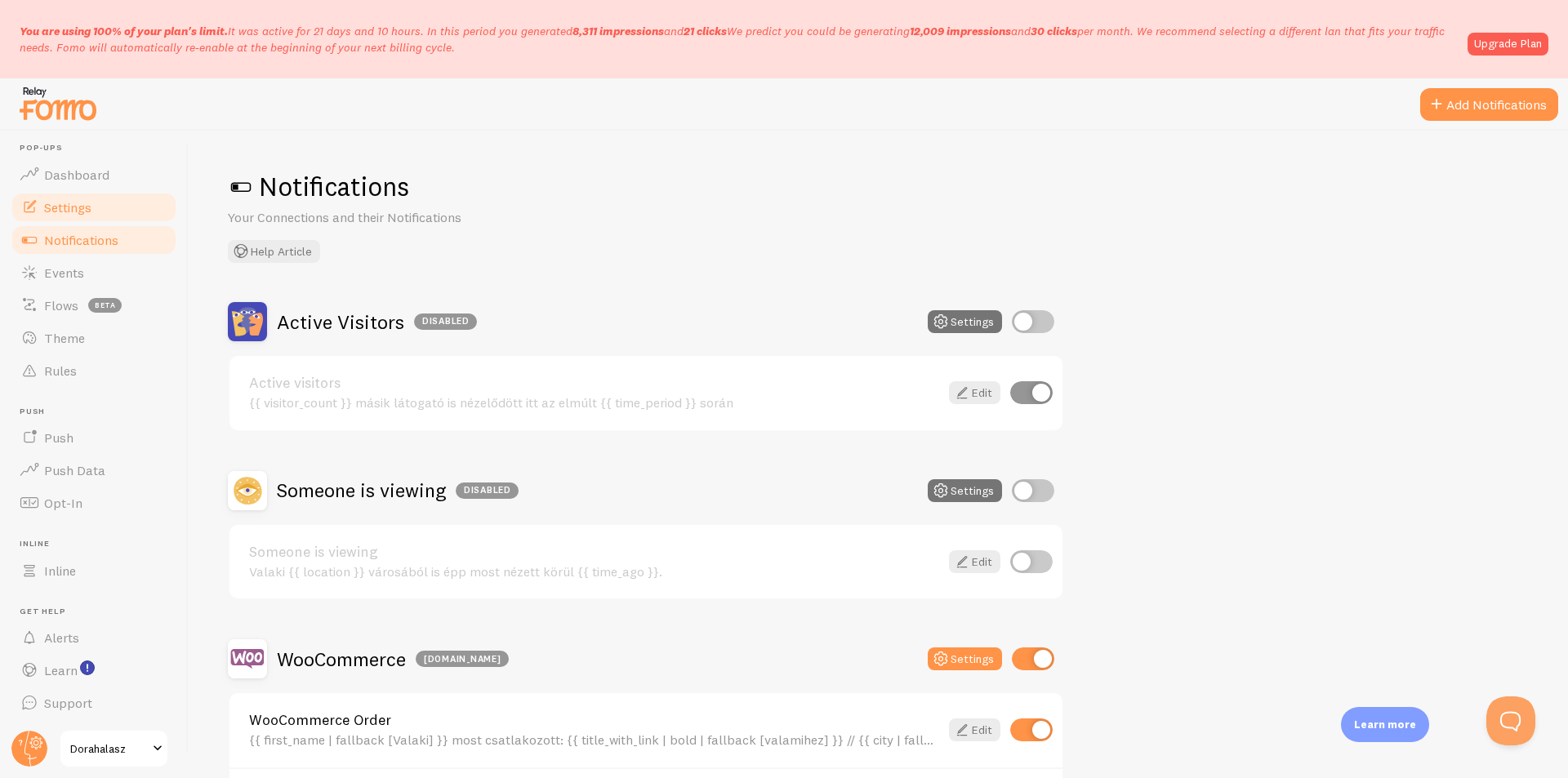
click at [71, 206] on span "Settings" at bounding box center [68, 207] width 48 height 16
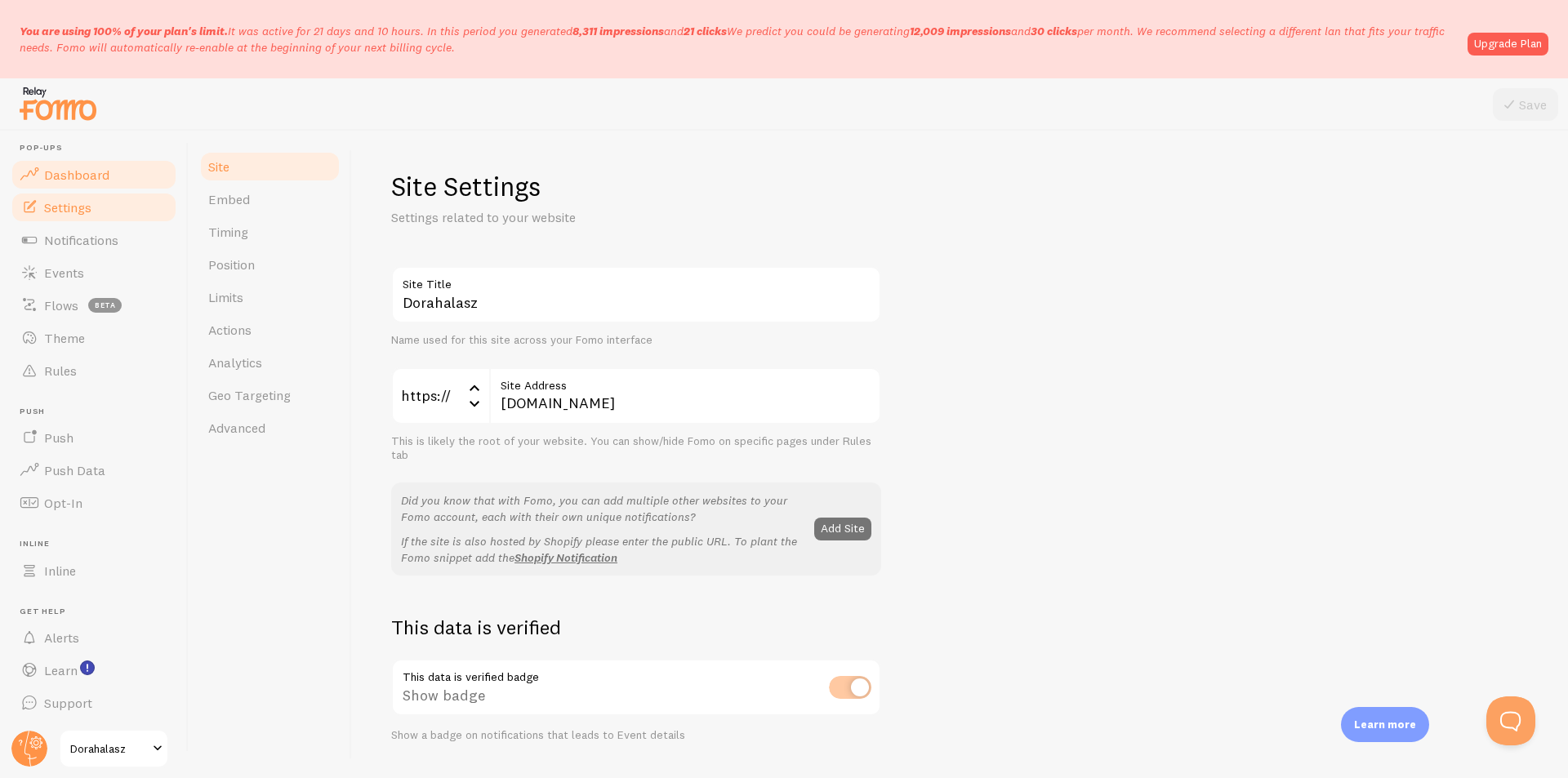
click at [79, 177] on span "Dashboard" at bounding box center [77, 175] width 66 height 16
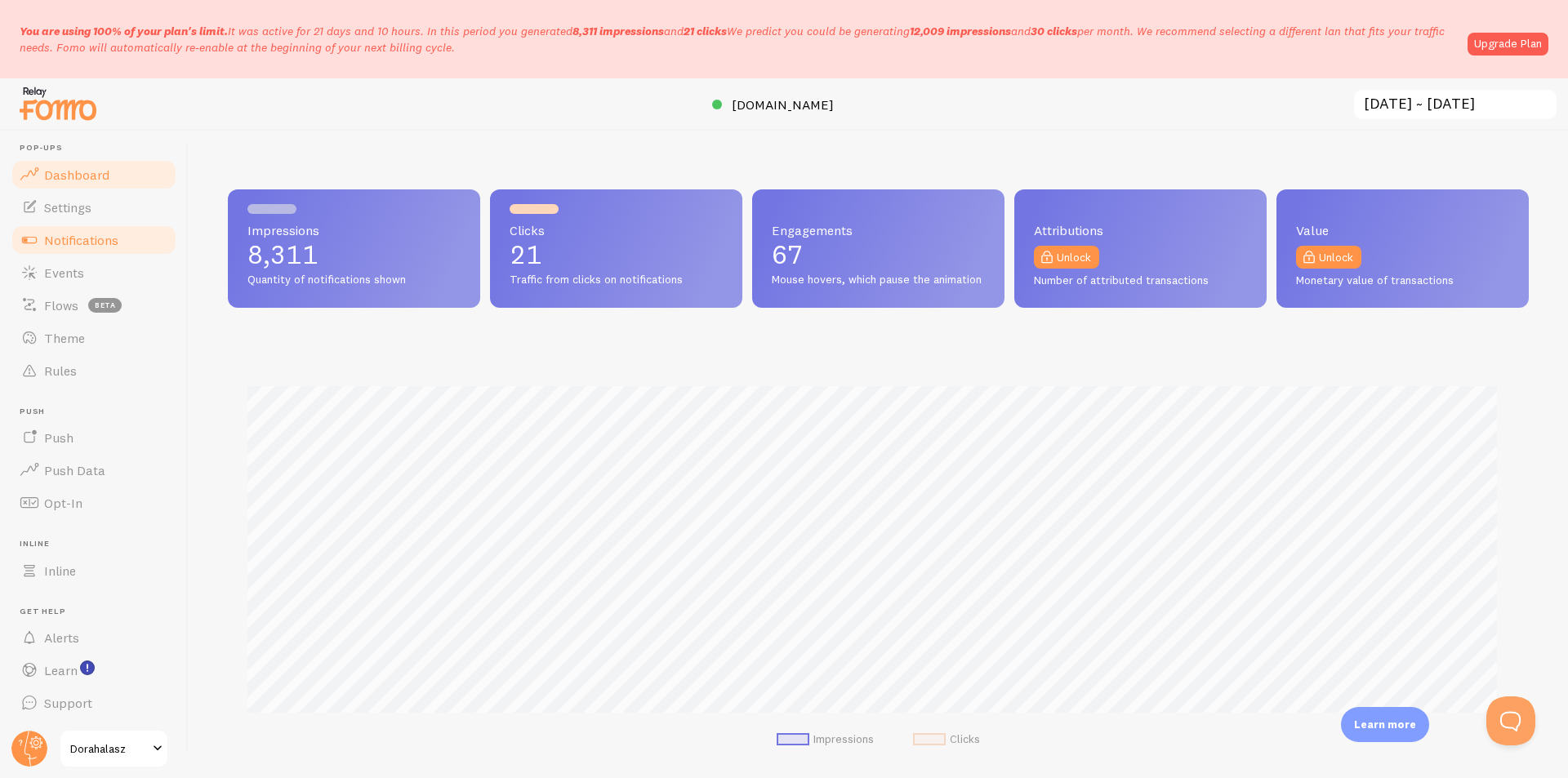
scroll to position [429, 1288]
click at [73, 246] on span "Notifications" at bounding box center [81, 239] width 74 height 16
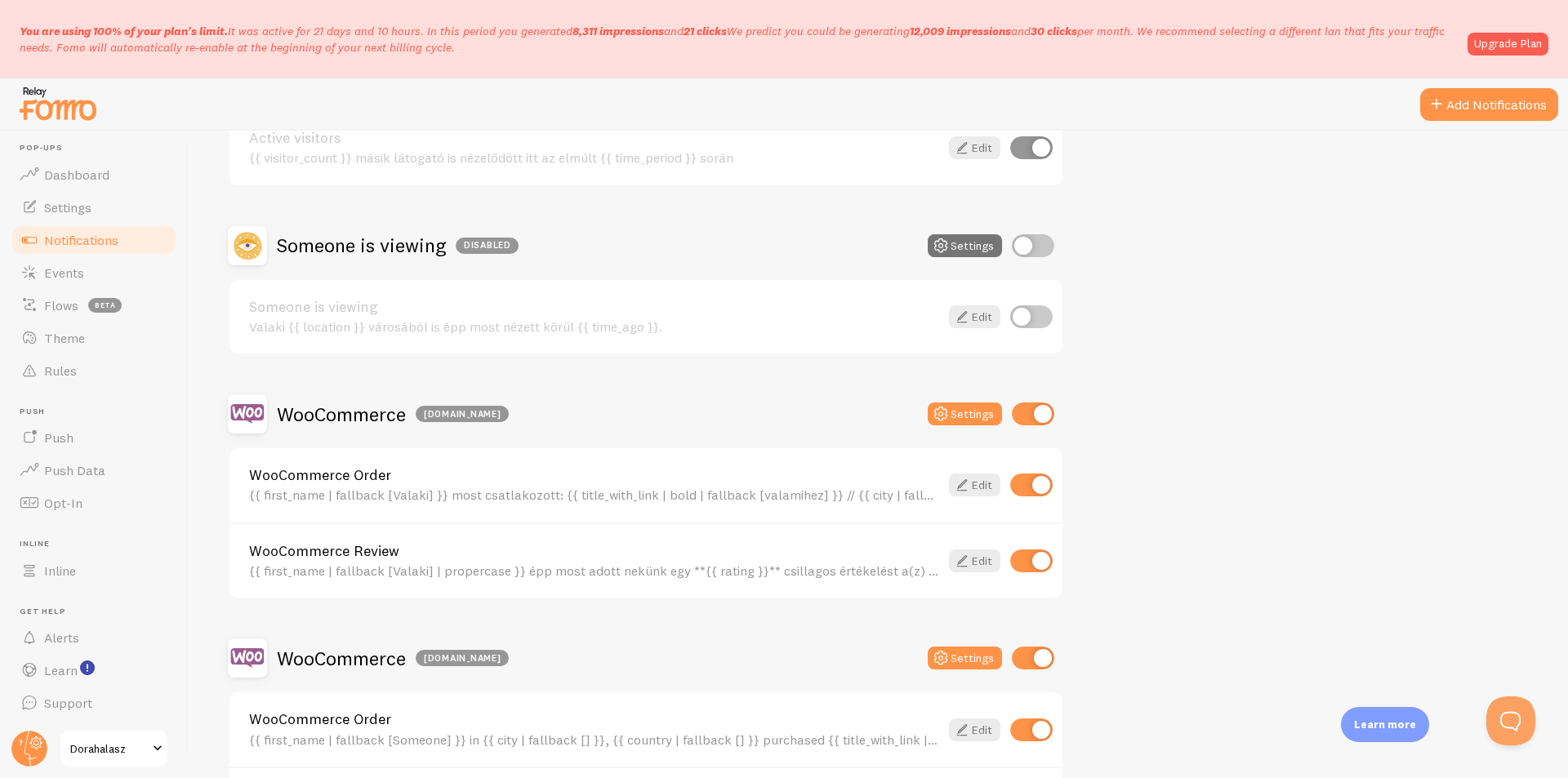
scroll to position [389, 0]
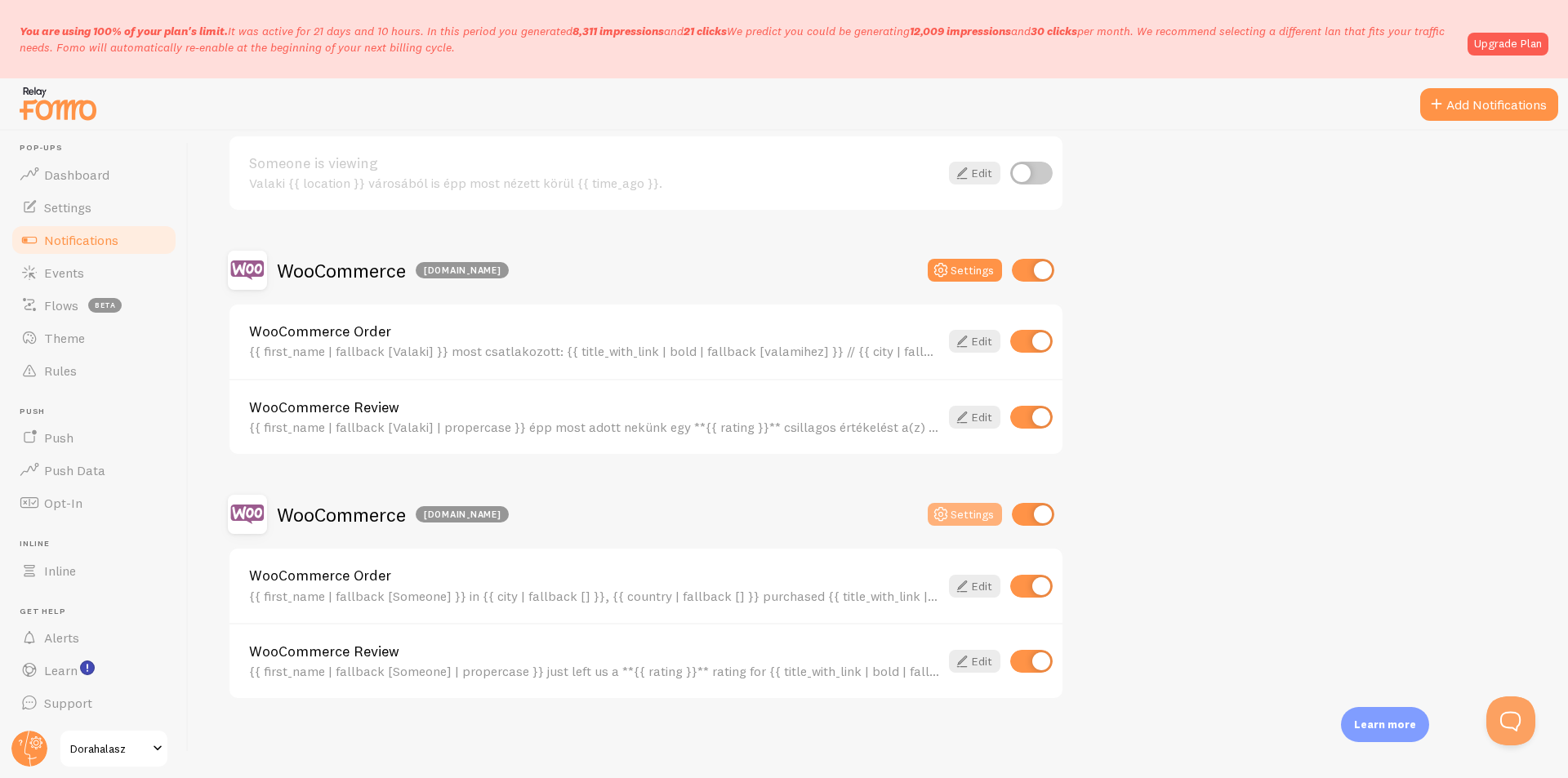
click at [964, 516] on button "Settings" at bounding box center [965, 514] width 74 height 23
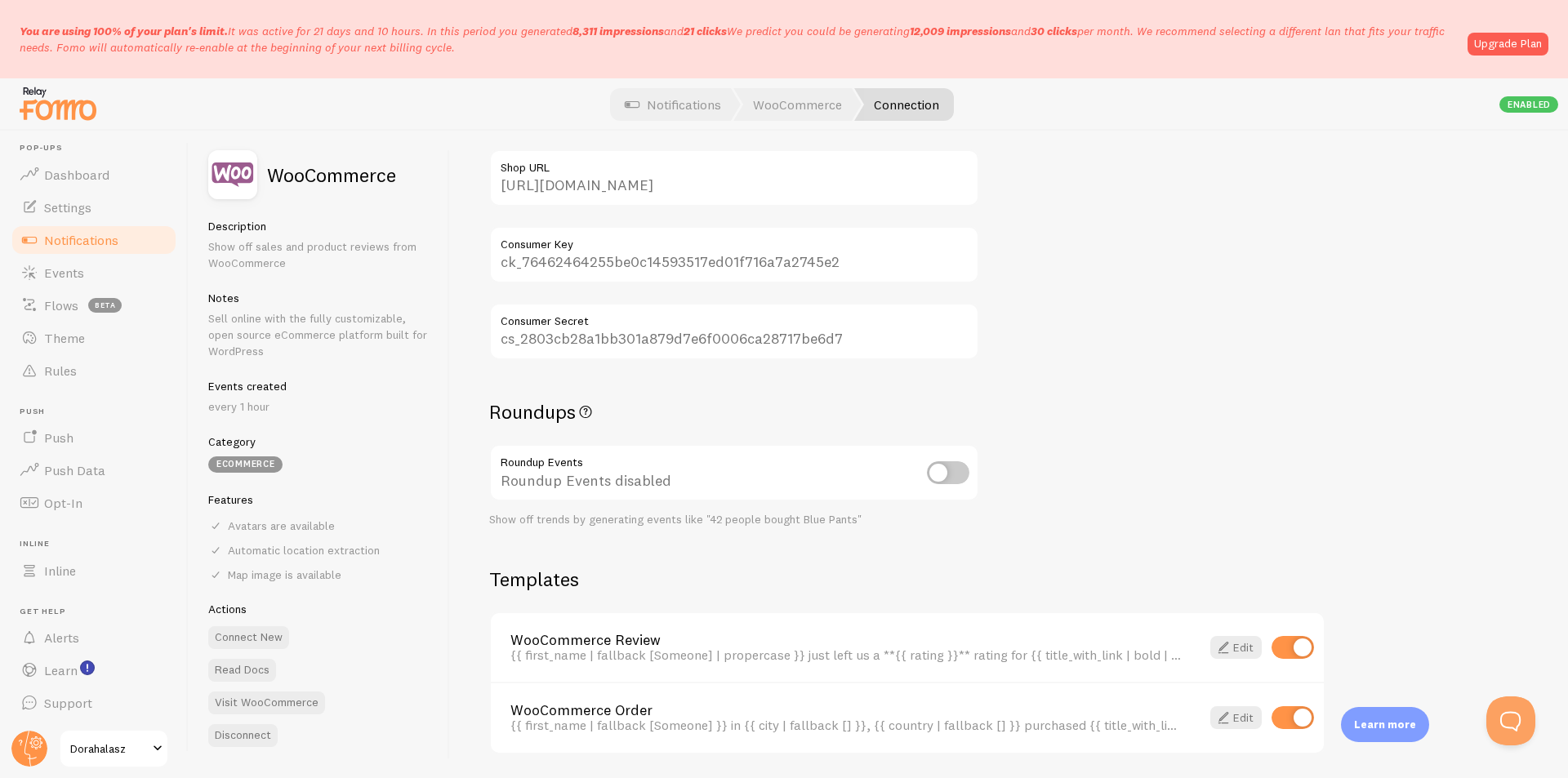
scroll to position [300, 0]
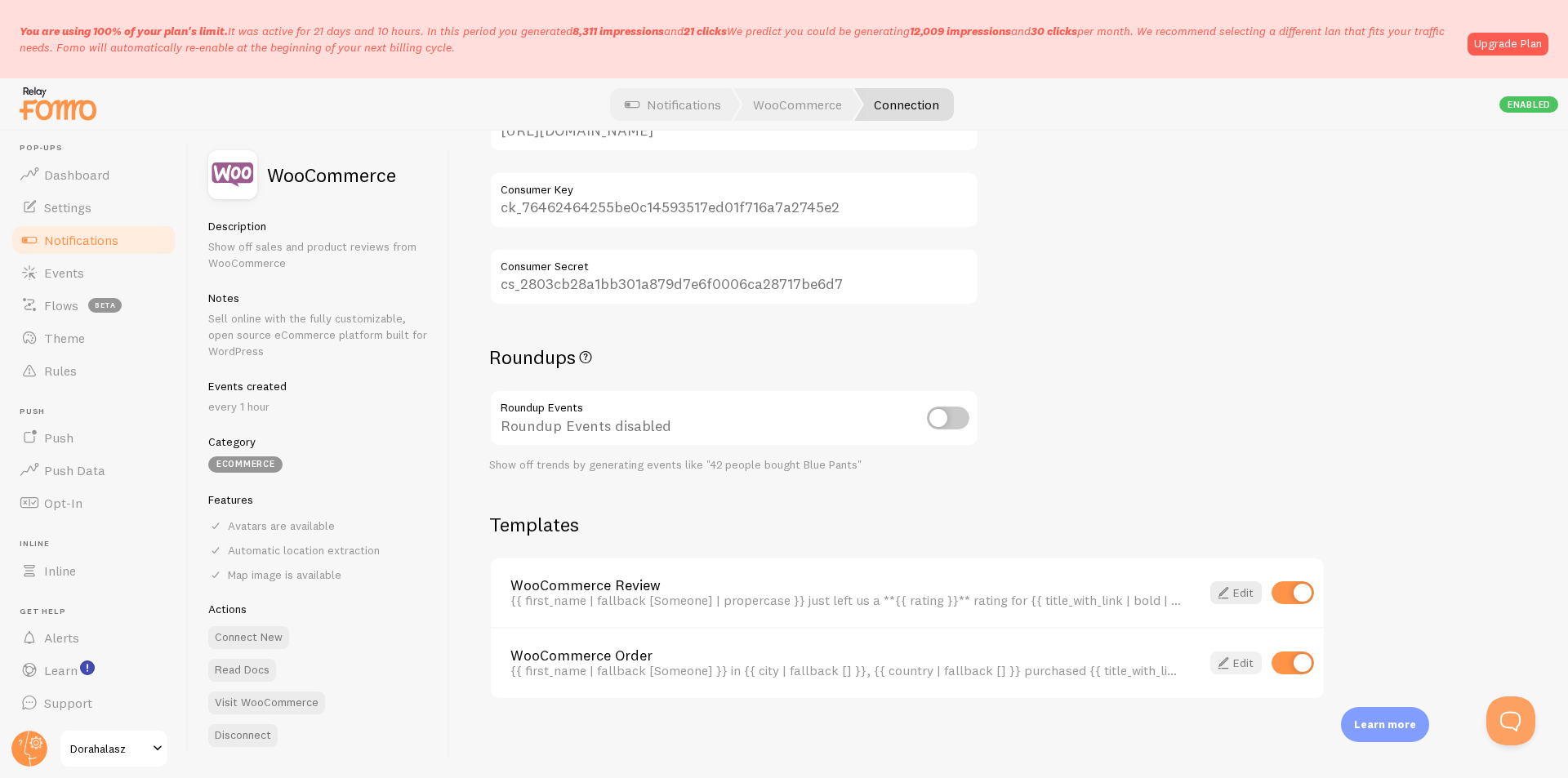
click at [1241, 662] on link "Edit" at bounding box center [1236, 663] width 51 height 23
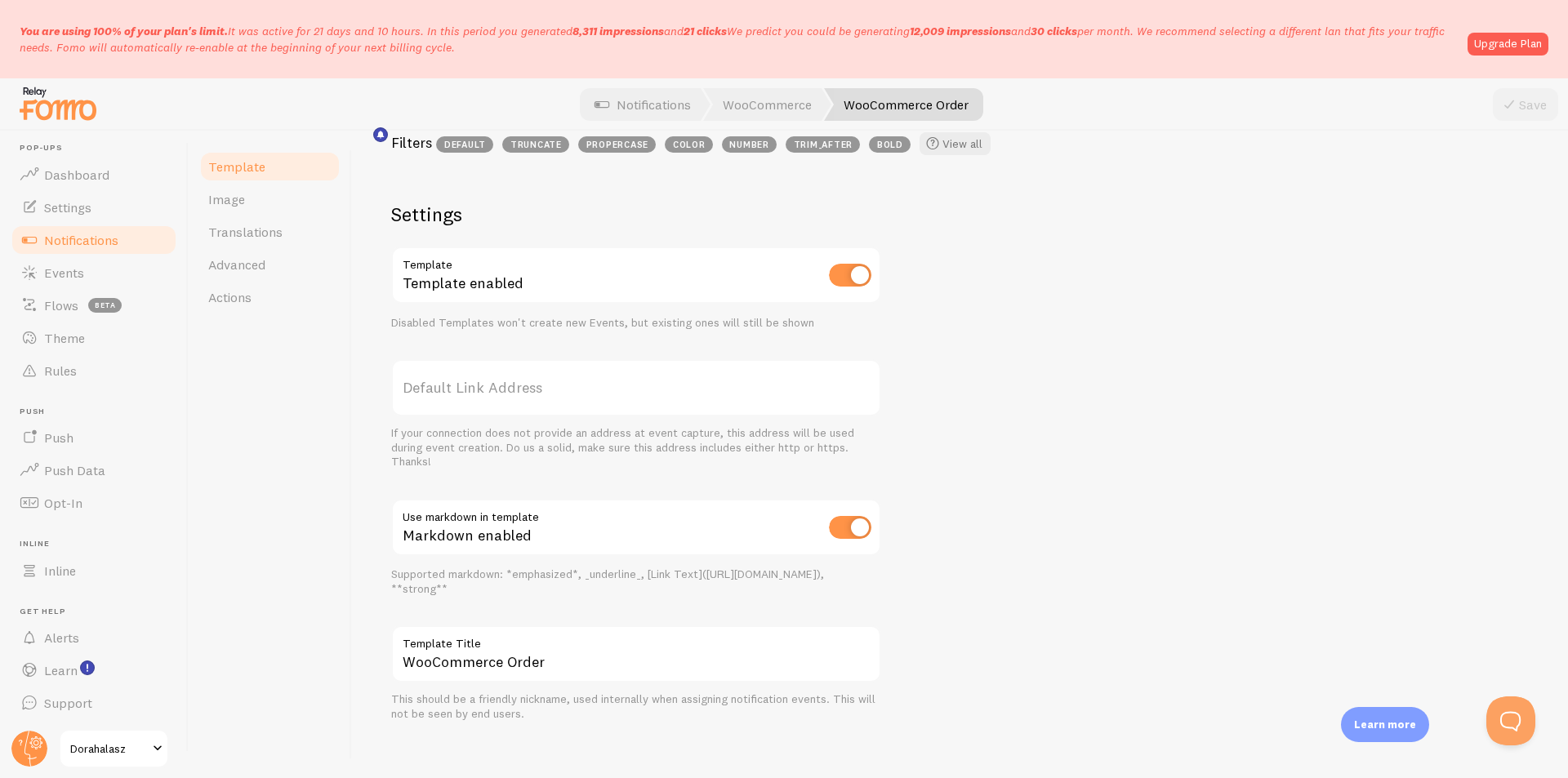
scroll to position [520, 0]
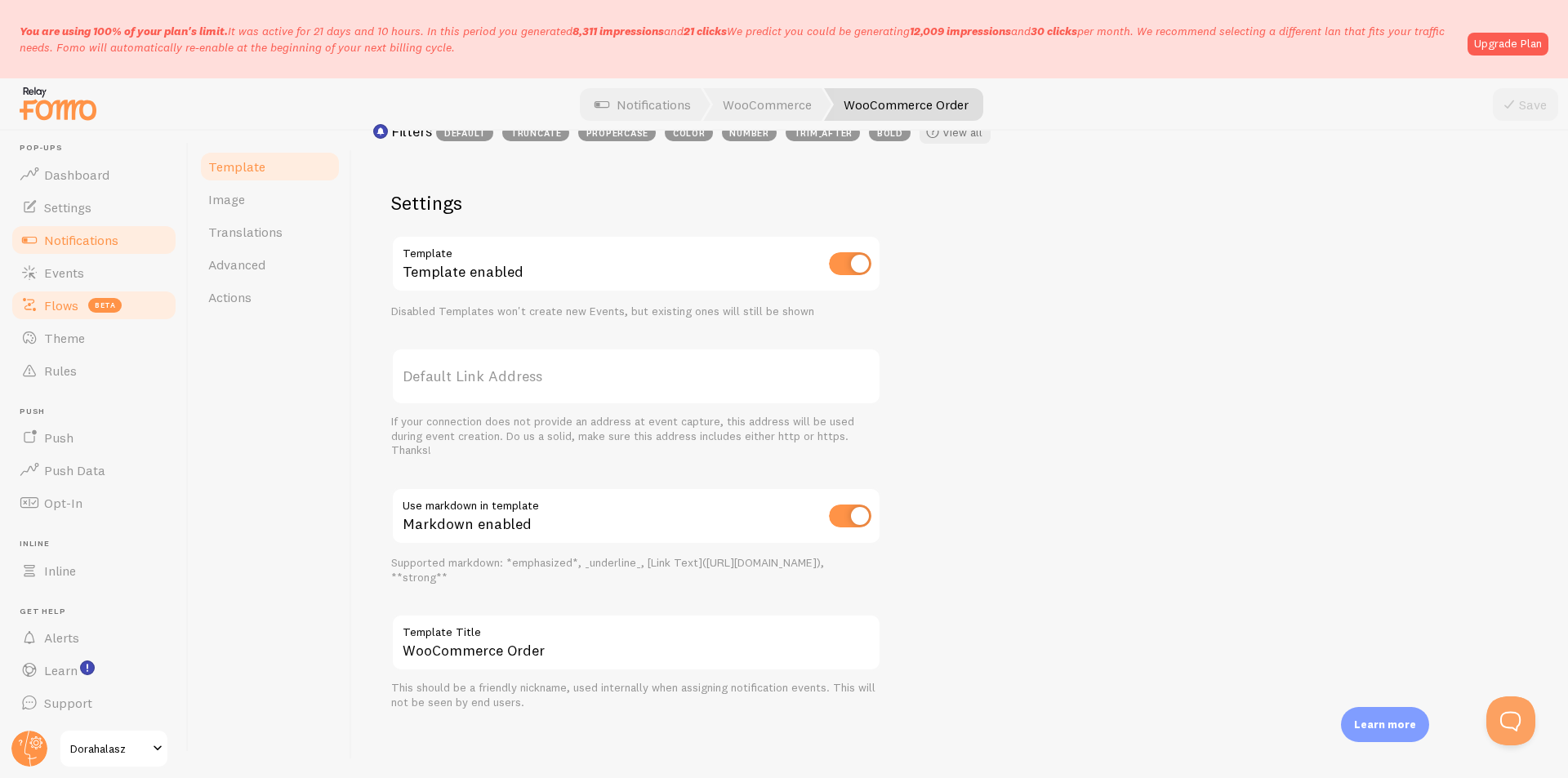
click at [43, 307] on link "Flows beta" at bounding box center [94, 305] width 168 height 32
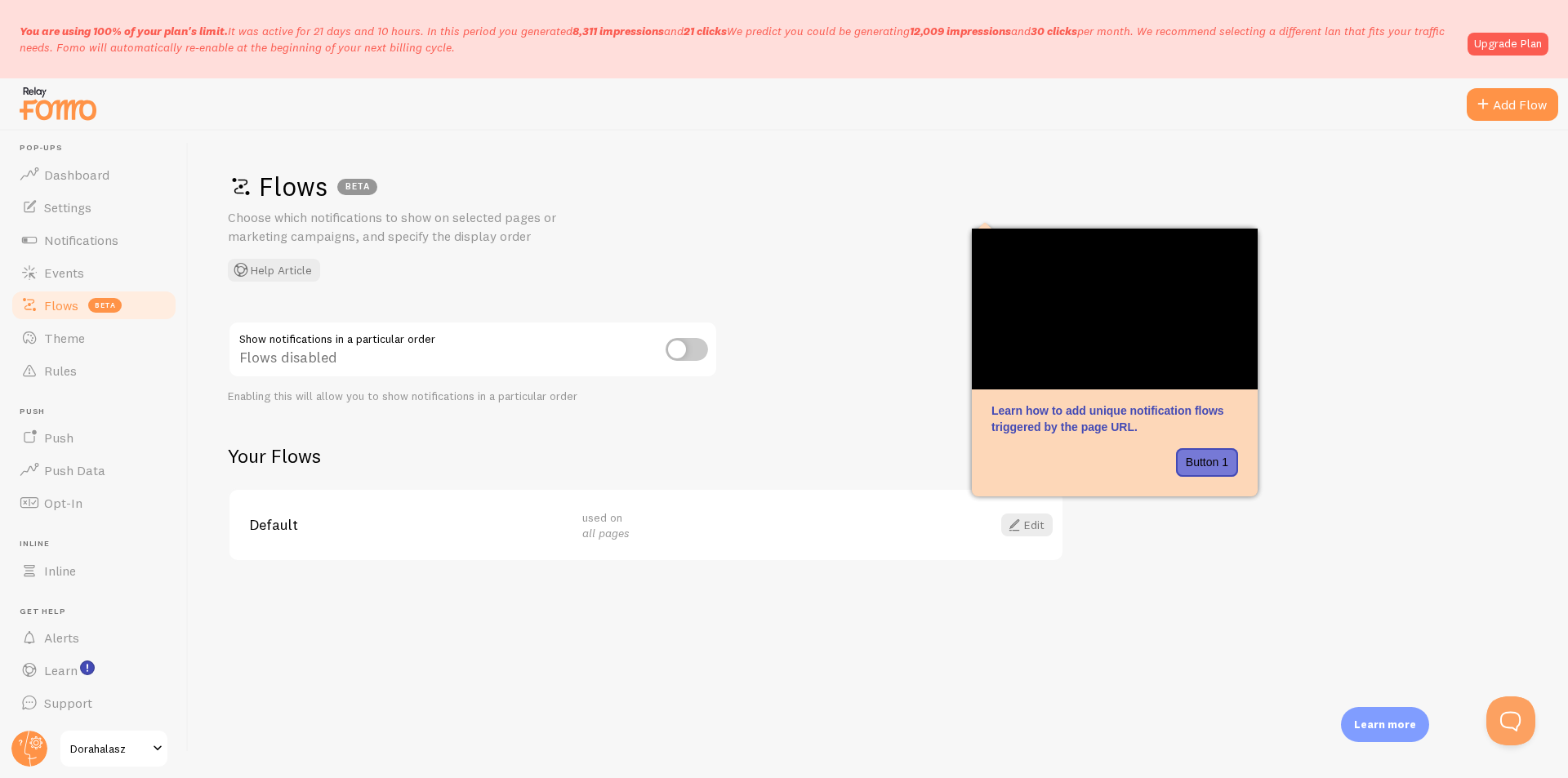
click at [696, 360] on input "checkbox" at bounding box center [687, 349] width 43 height 23
checkbox input "true"
click at [1024, 524] on link "Edit" at bounding box center [1027, 525] width 51 height 23
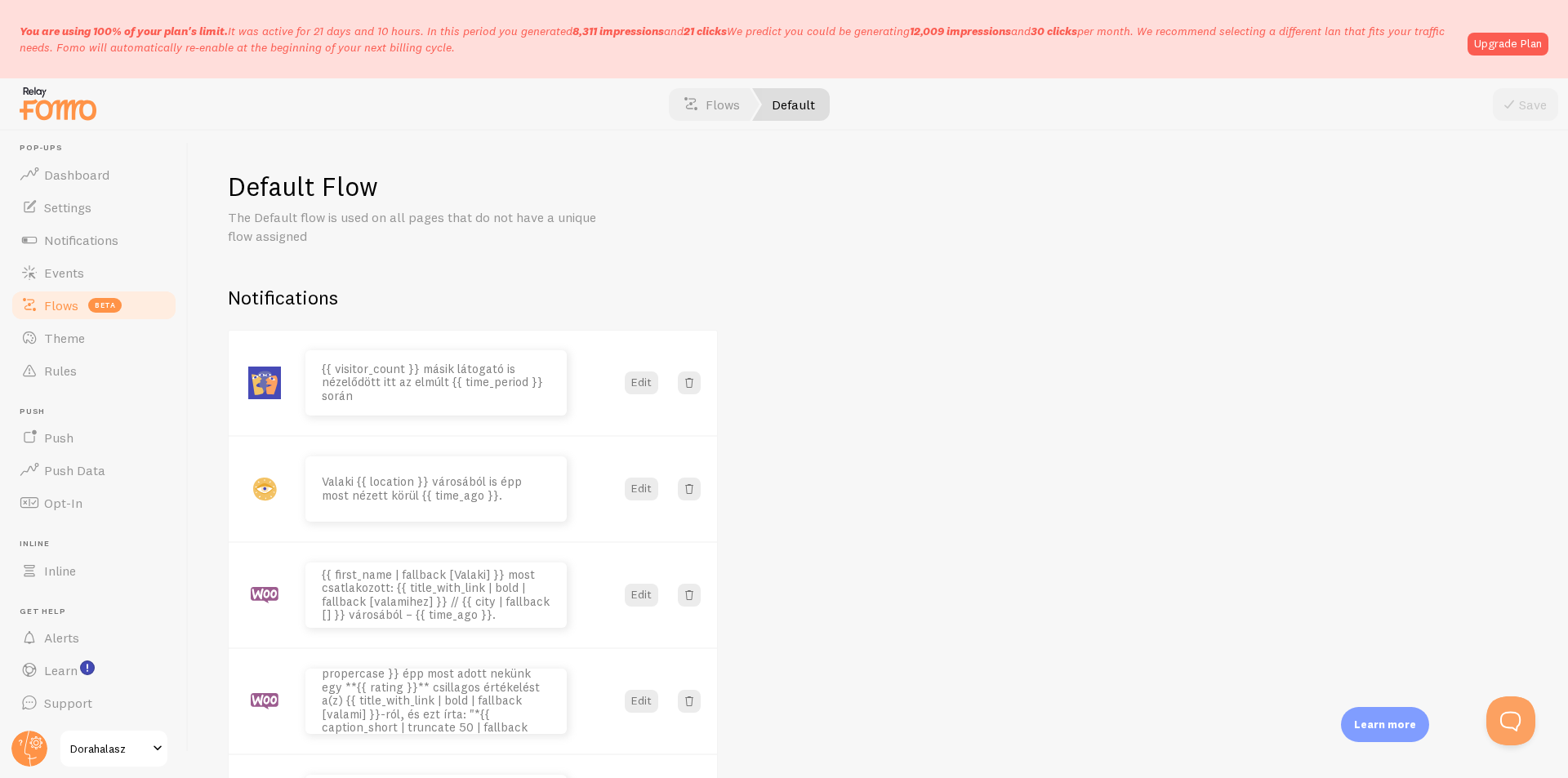
click at [71, 304] on span "Flows" at bounding box center [61, 305] width 34 height 16
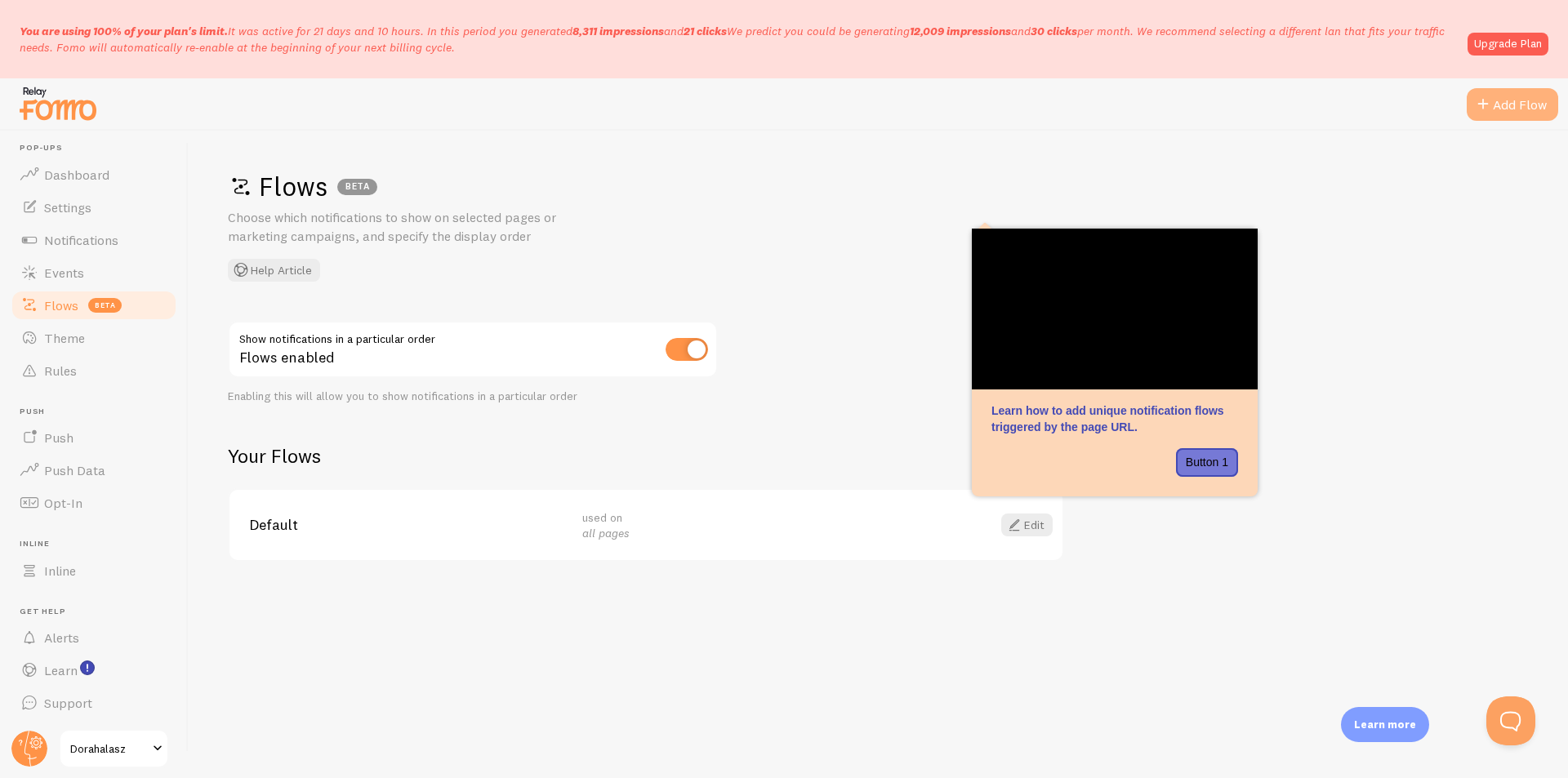
click at [1535, 96] on div "Add Flow" at bounding box center [1512, 105] width 91 height 32
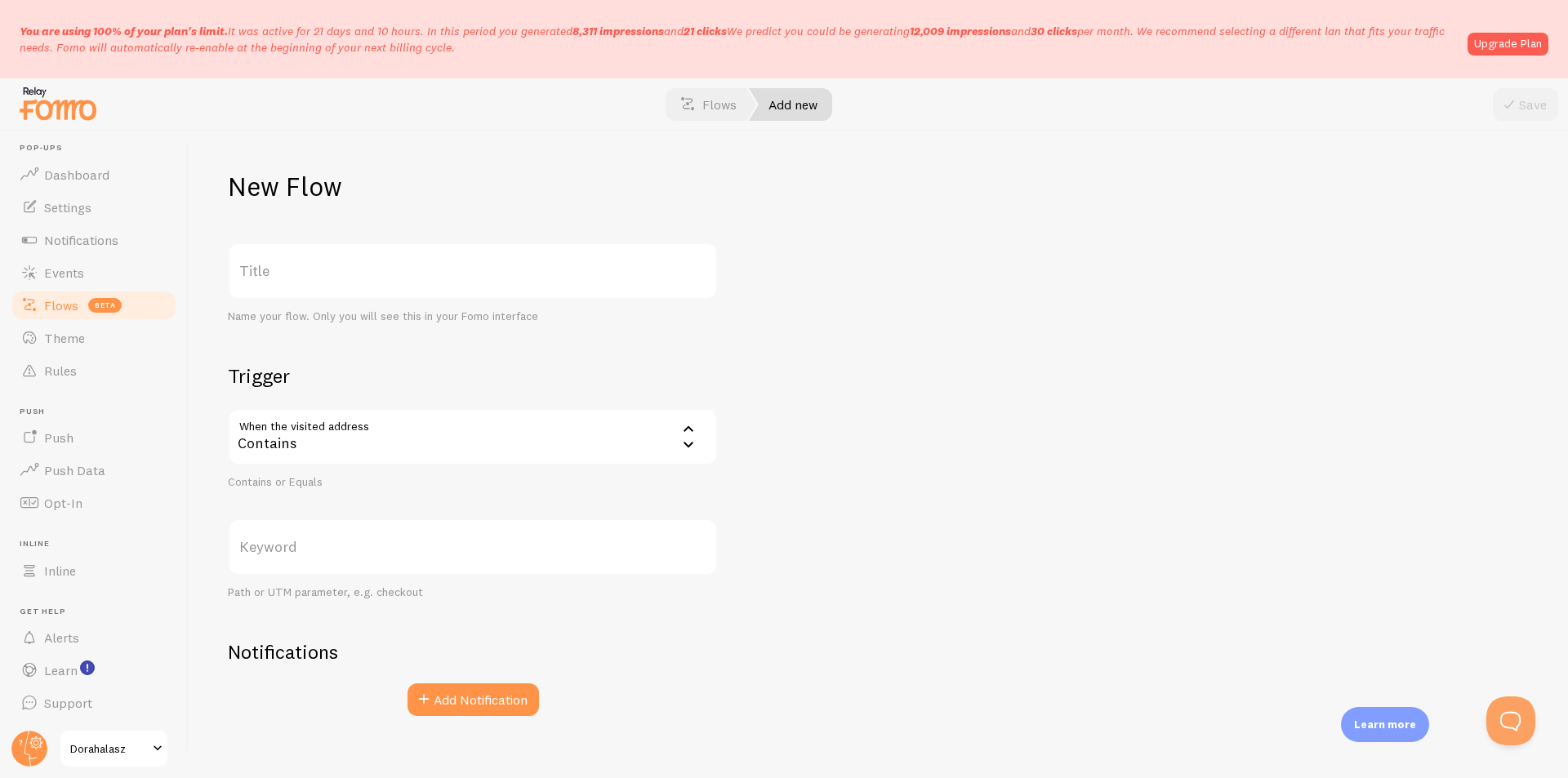
click at [525, 263] on label "Title" at bounding box center [472, 271] width 490 height 57
click at [525, 263] on input "Title" at bounding box center [472, 271] width 490 height 57
type input "Oktass mostantól minikurzus sales oldal"
click at [447, 429] on div "Contains" at bounding box center [472, 436] width 490 height 57
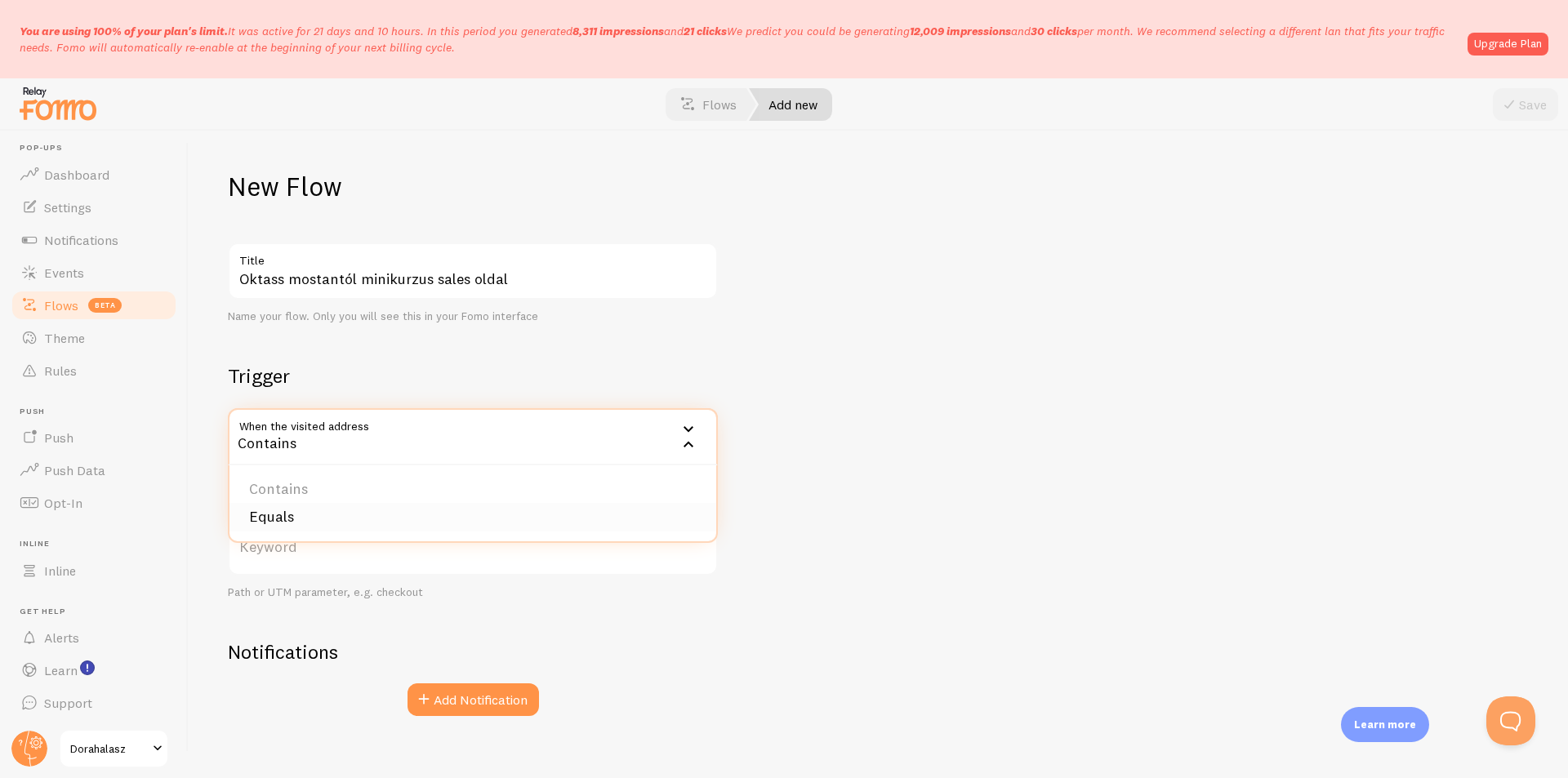
click at [343, 520] on li "Equals" at bounding box center [472, 517] width 487 height 29
click at [388, 550] on label "Keyword" at bounding box center [472, 547] width 490 height 57
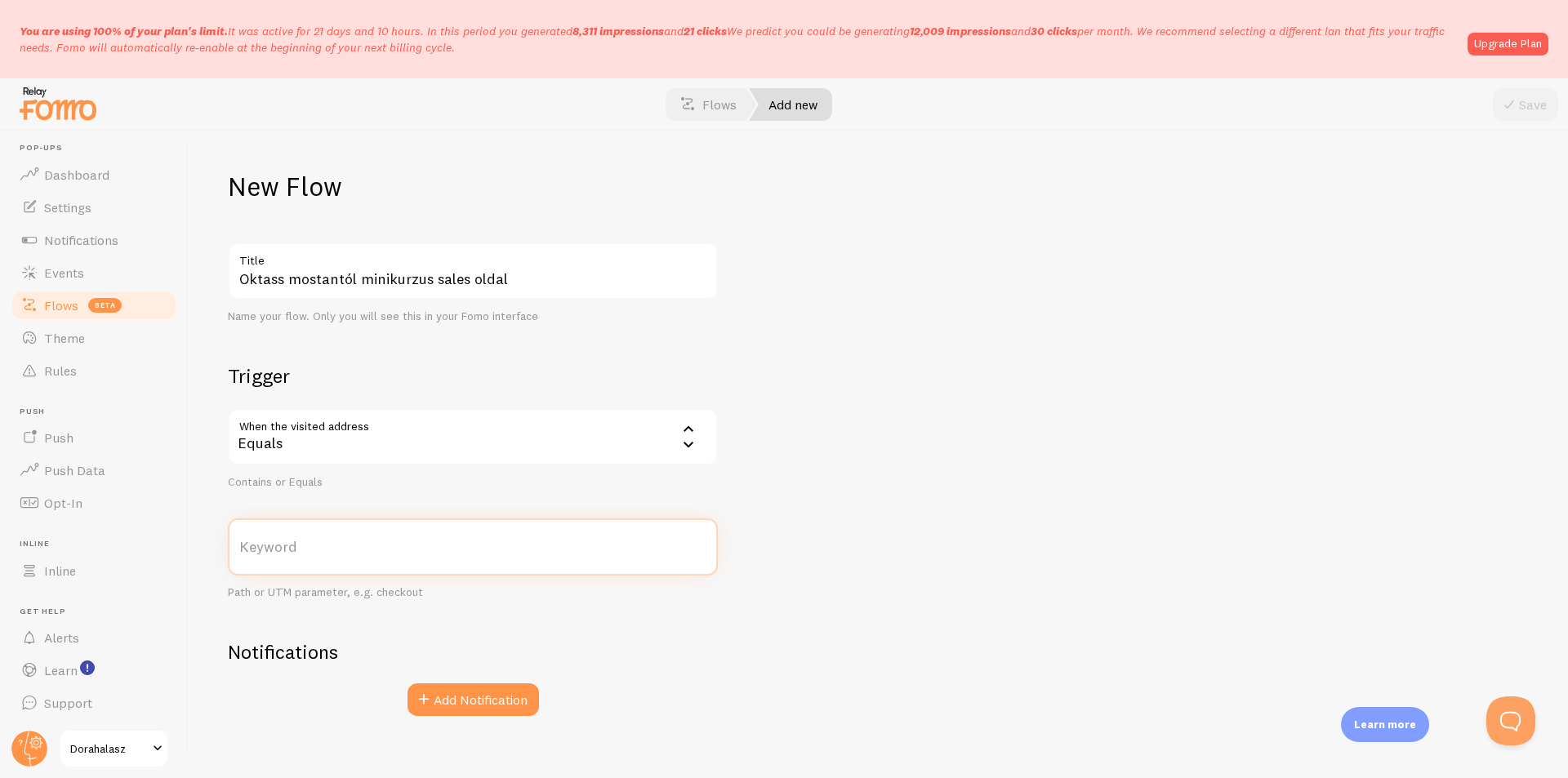
click at [388, 550] on input "Keyword" at bounding box center [472, 547] width 490 height 57
click at [72, 312] on span "Flows" at bounding box center [61, 305] width 34 height 16
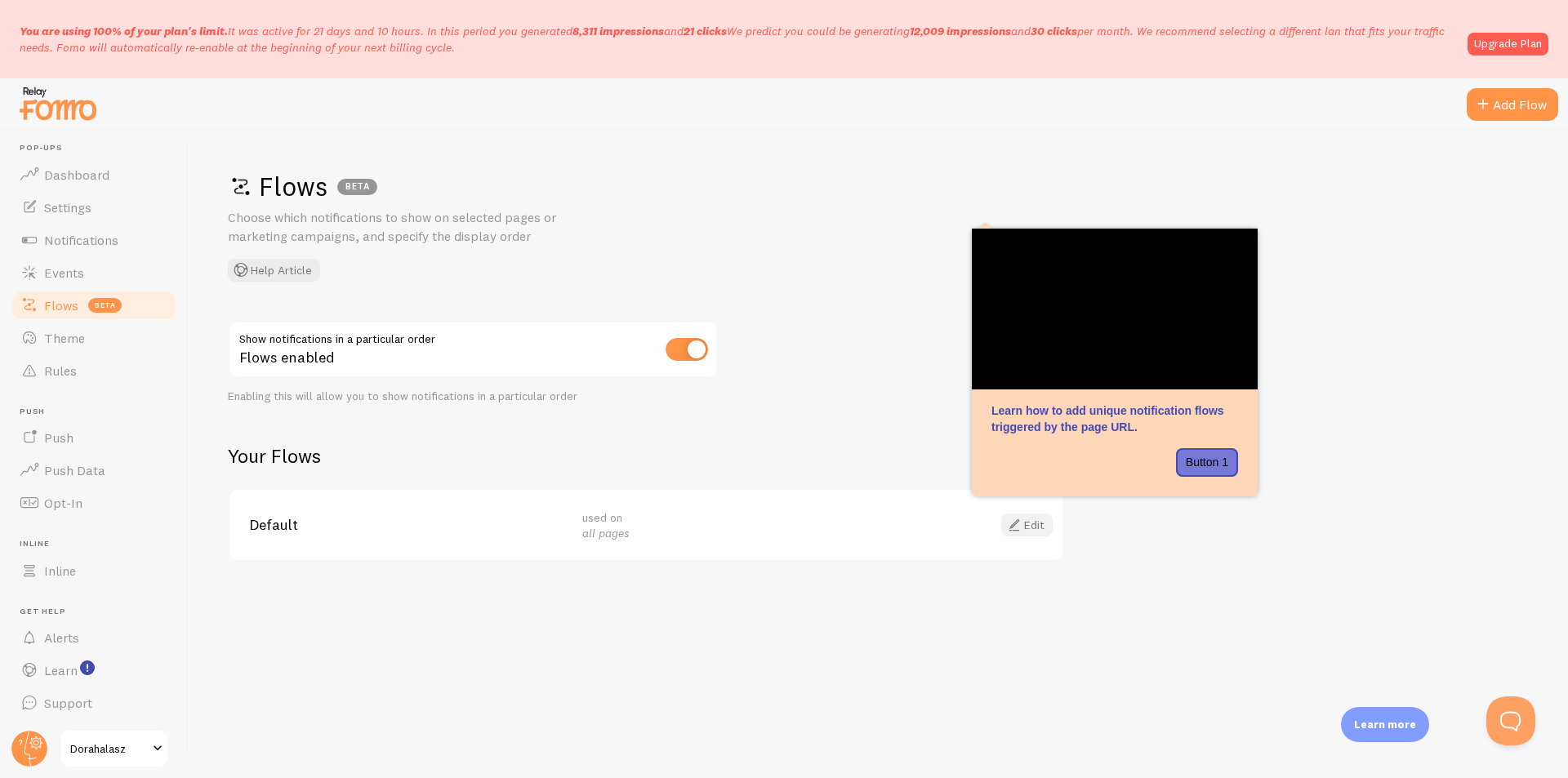
click at [1036, 530] on link "Edit" at bounding box center [1027, 525] width 51 height 23
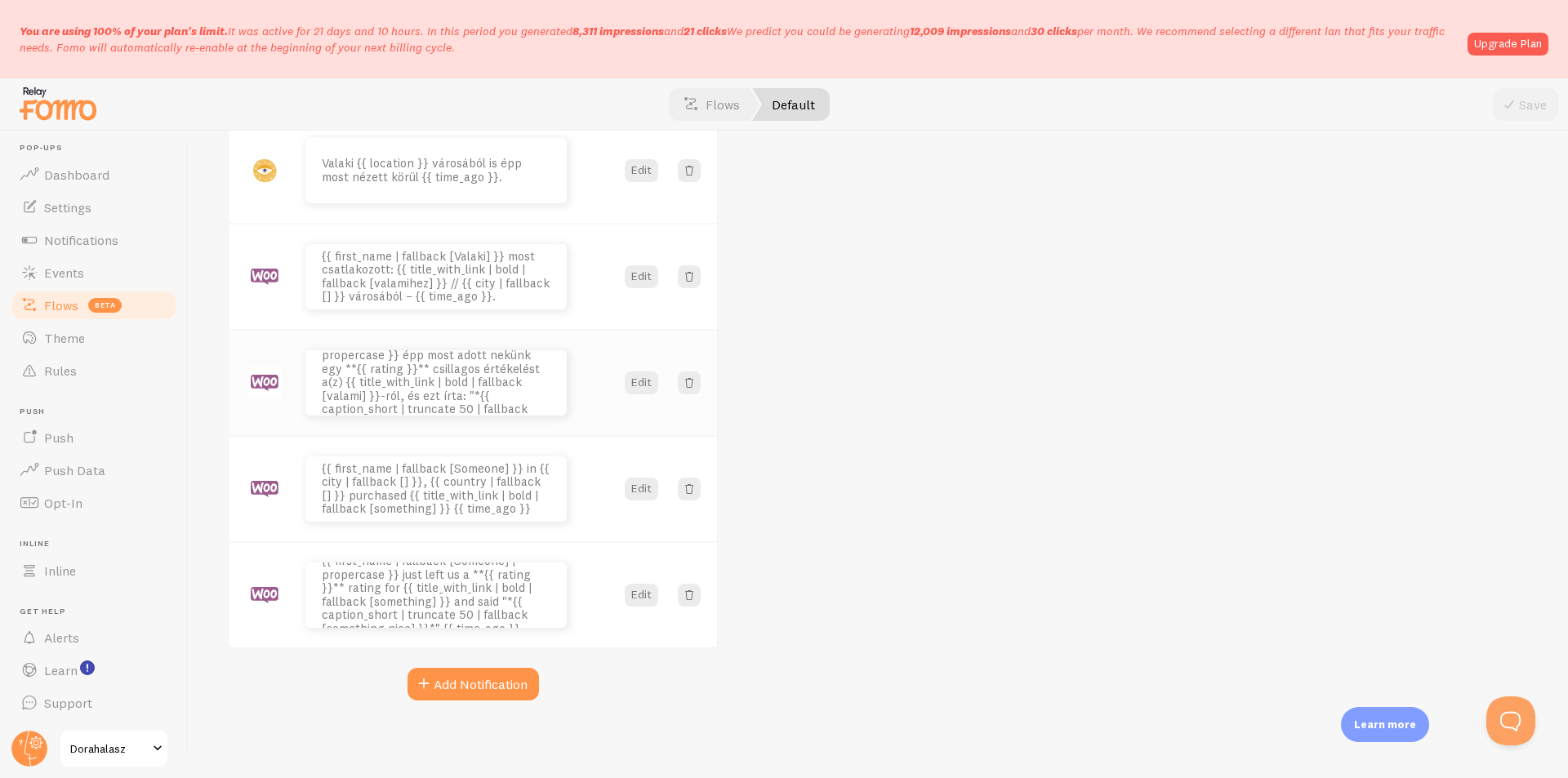
scroll to position [320, 0]
click at [643, 493] on button "Edit" at bounding box center [641, 488] width 33 height 23
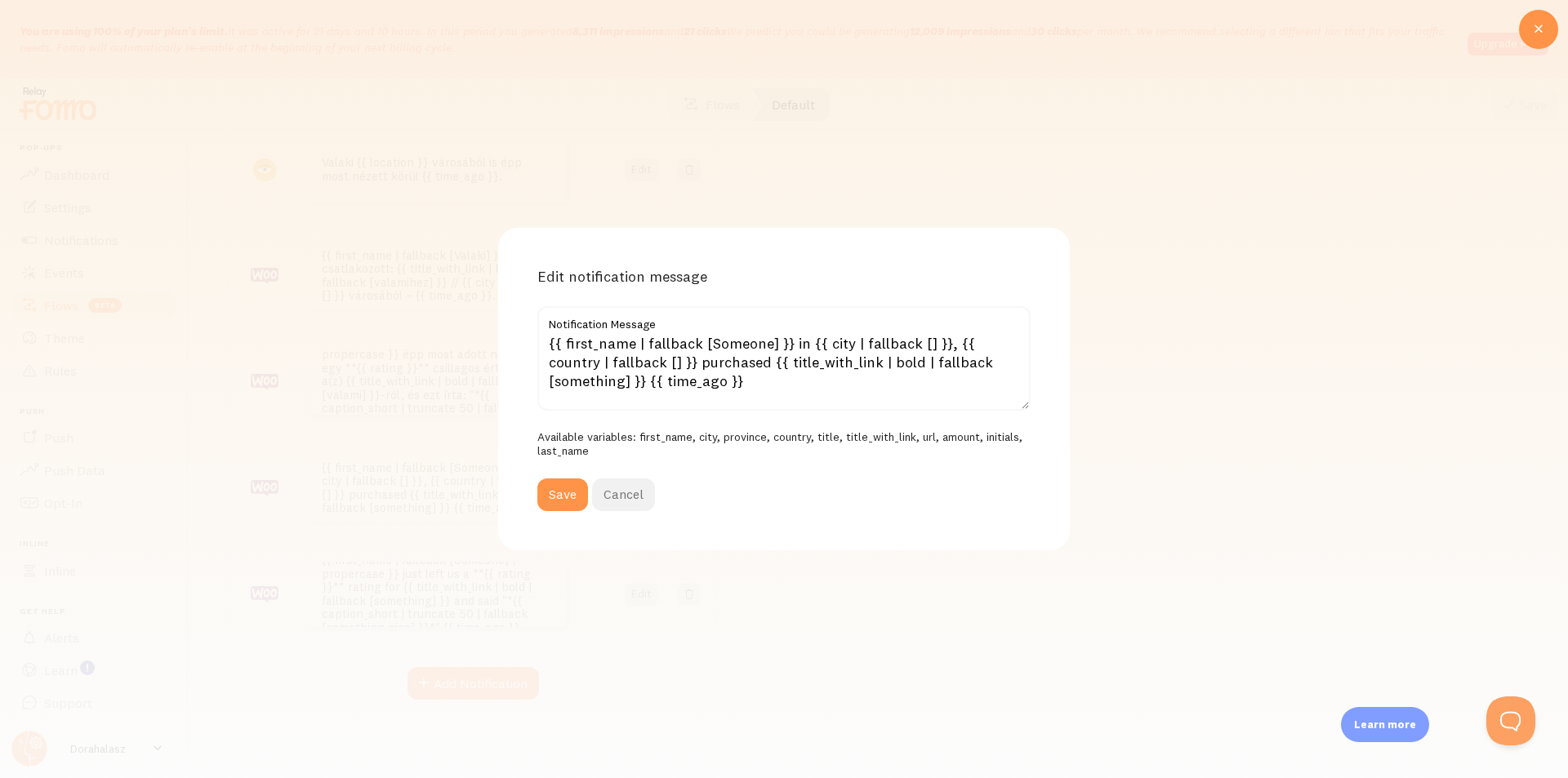
click at [631, 497] on button "Cancel" at bounding box center [624, 495] width 63 height 32
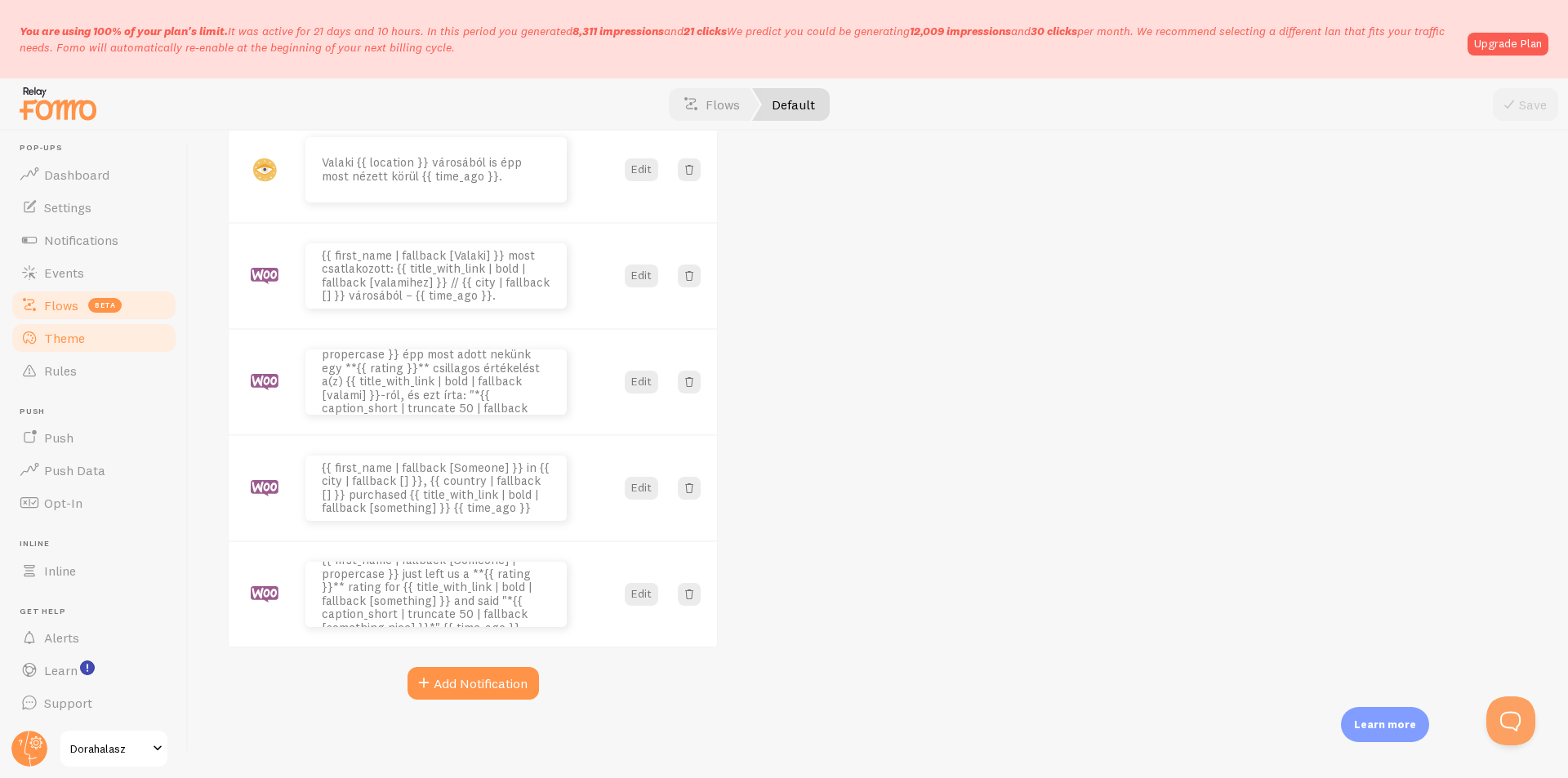
click at [107, 329] on link "Theme" at bounding box center [94, 338] width 168 height 32
